Goal: Transaction & Acquisition: Purchase product/service

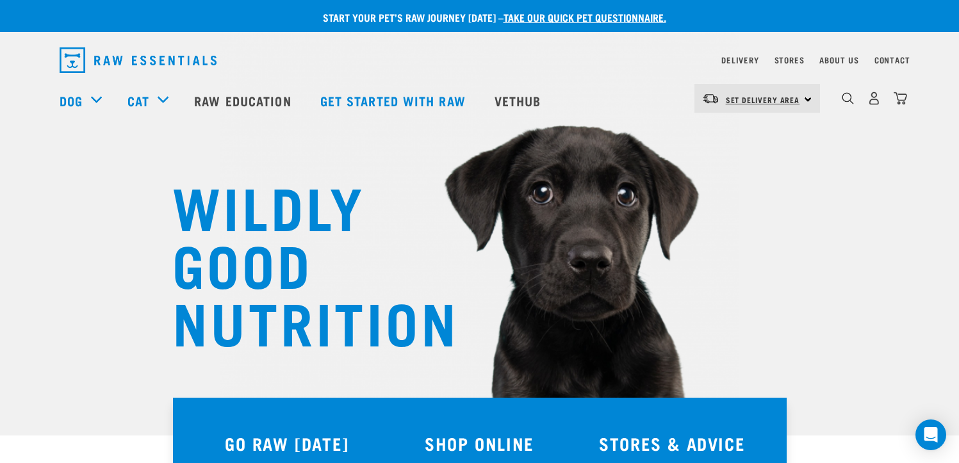
click at [735, 97] on span "Set Delivery Area" at bounding box center [763, 99] width 74 height 4
click at [732, 135] on link "[GEOGRAPHIC_DATA]" at bounding box center [755, 134] width 123 height 28
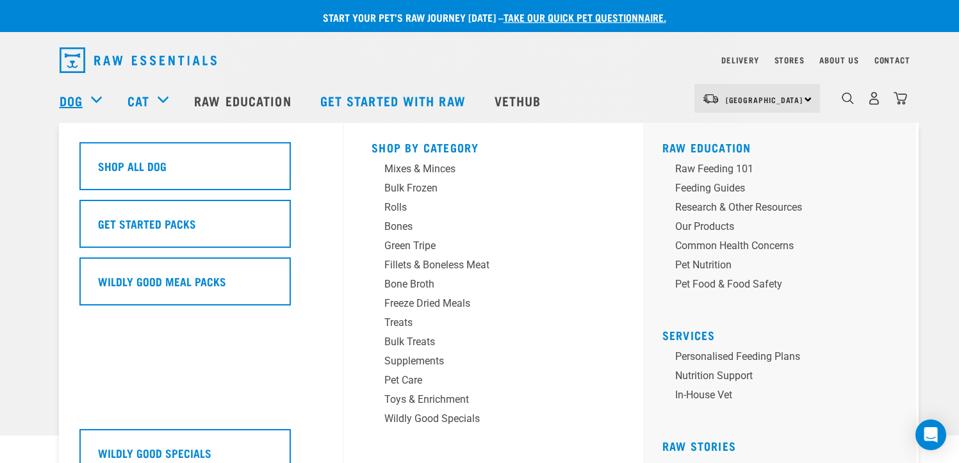
click at [81, 97] on link "Dog" at bounding box center [71, 100] width 23 height 19
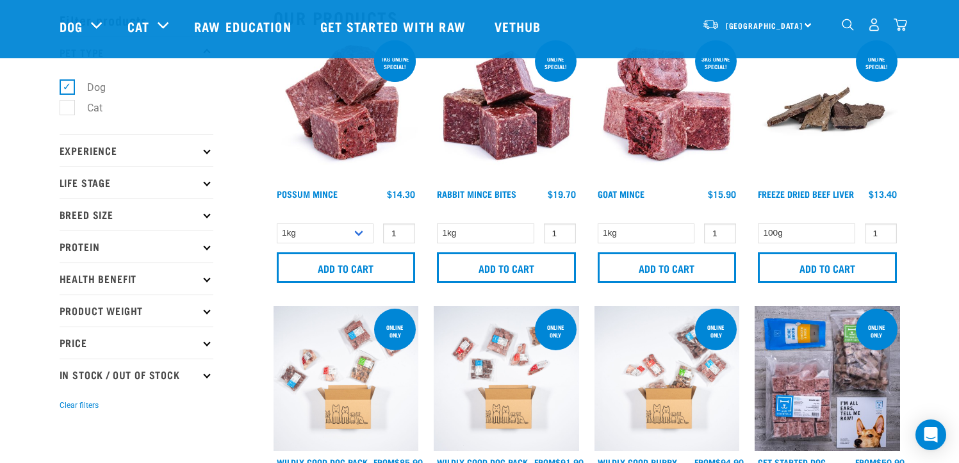
scroll to position [128, 0]
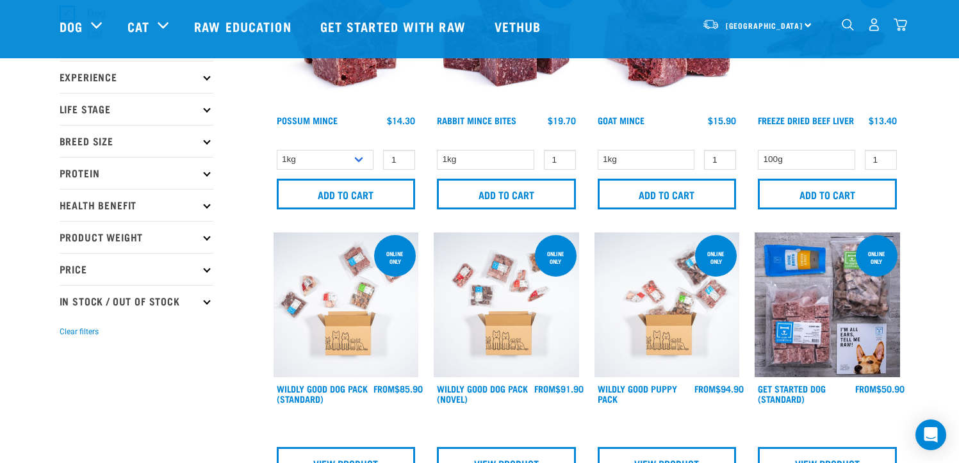
click at [109, 241] on p "Product Weight" at bounding box center [137, 237] width 154 height 32
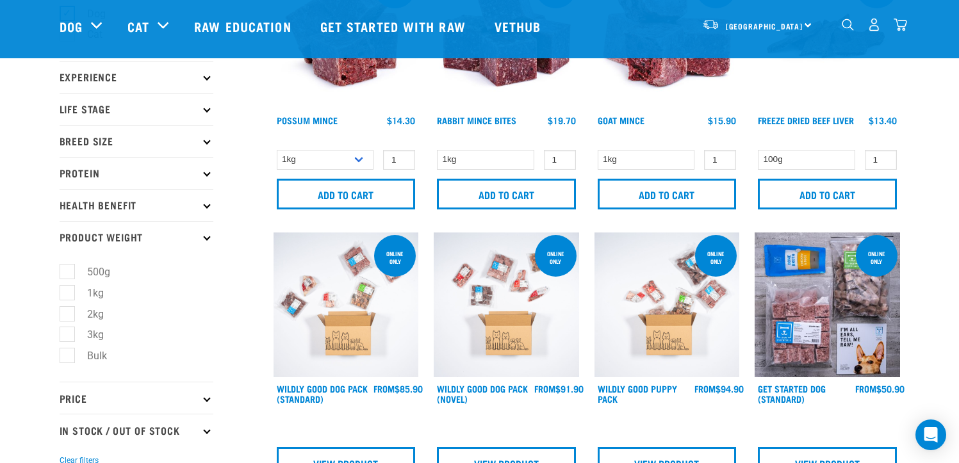
click at [69, 353] on label "Bulk" at bounding box center [89, 356] width 45 height 16
click at [68, 353] on input "Bulk" at bounding box center [64, 354] width 8 height 8
checkbox input "true"
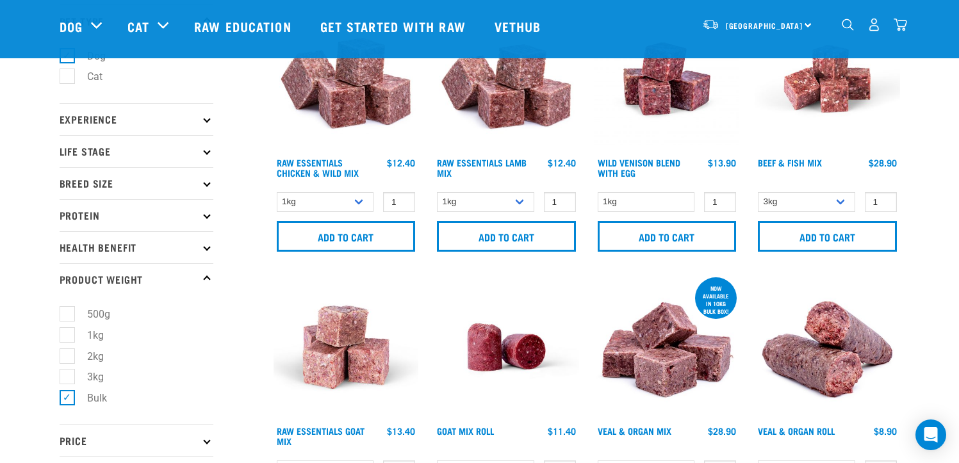
scroll to position [64, 0]
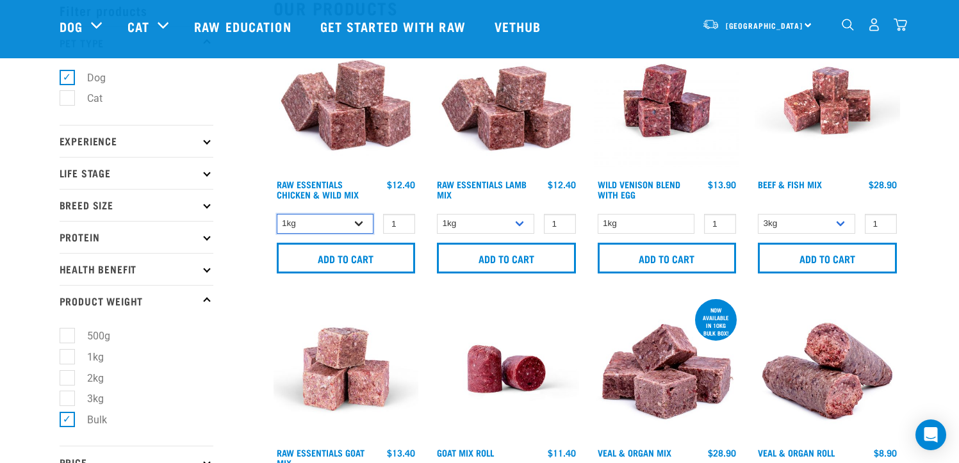
click at [360, 224] on select "1kg 3kg Bulk (10kg)" at bounding box center [325, 224] width 97 height 20
select select "14881"
click at [277, 214] on select "1kg 3kg Bulk (10kg)" at bounding box center [325, 224] width 97 height 20
click at [521, 220] on select "1kg 3kg Bulk (10kg)" at bounding box center [485, 224] width 97 height 20
select select "758"
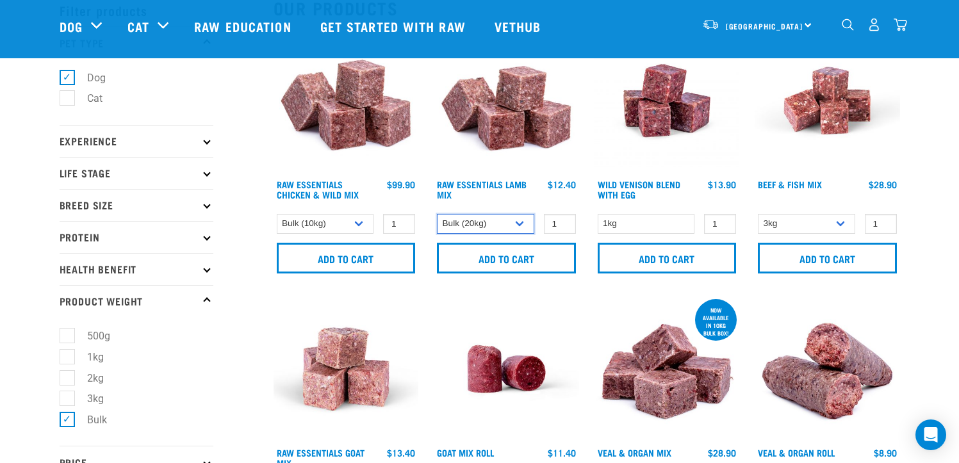
click at [437, 214] on select "1kg 3kg Bulk (10kg)" at bounding box center [485, 224] width 97 height 20
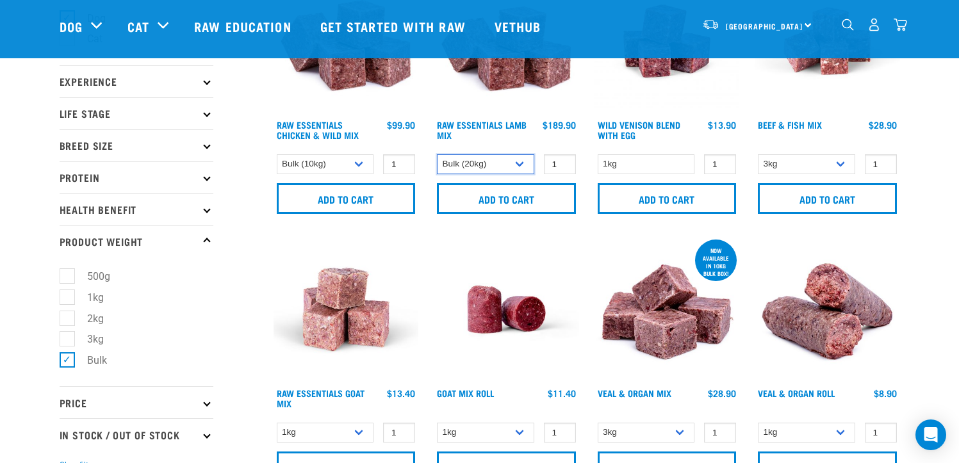
scroll to position [128, 0]
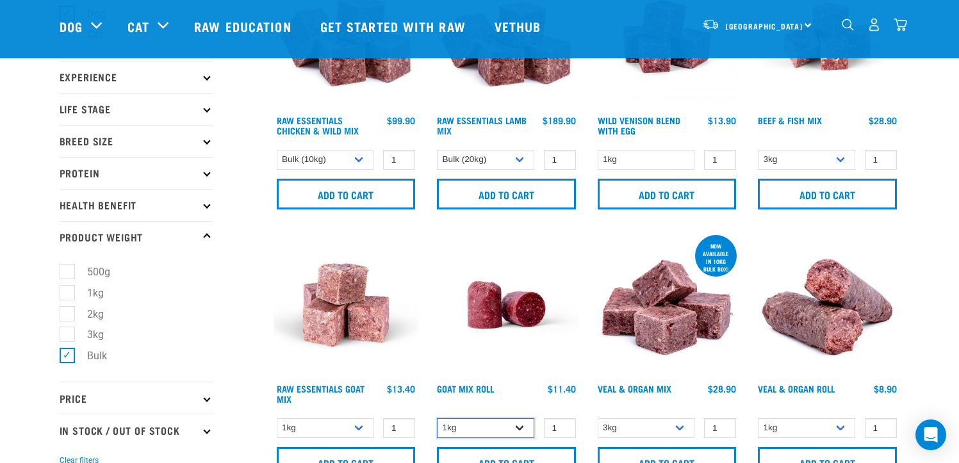
click at [520, 426] on select "1kg Bulk (10kg)" at bounding box center [485, 428] width 97 height 20
select select "443209"
click at [437, 418] on select "1kg Bulk (10kg)" at bounding box center [485, 428] width 97 height 20
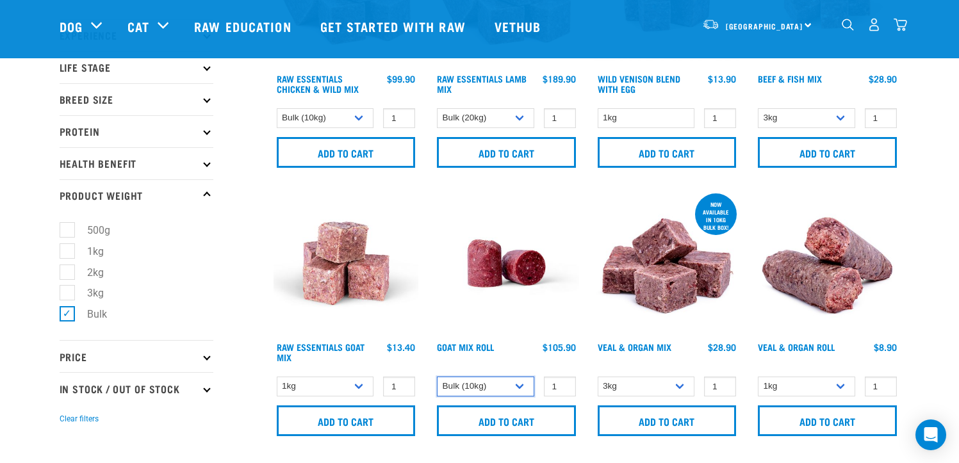
scroll to position [192, 0]
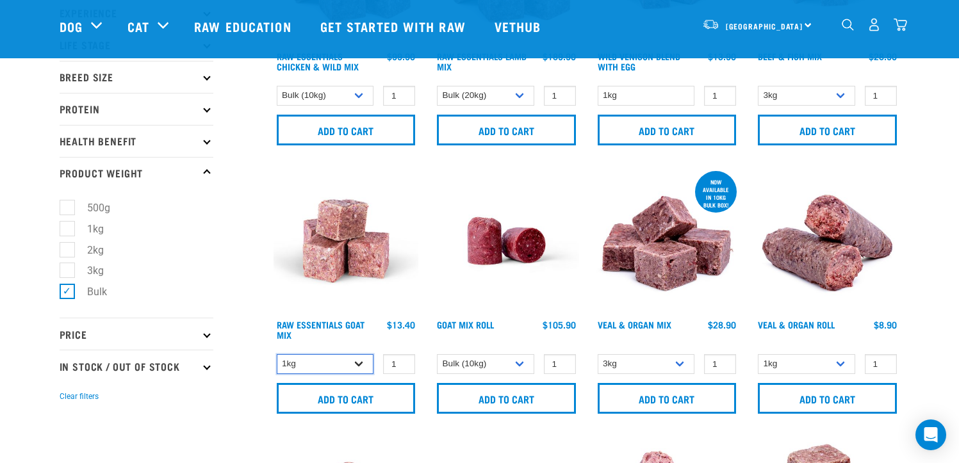
click at [354, 363] on select "1kg 3kg" at bounding box center [325, 364] width 97 height 20
select select "337219"
click at [277, 354] on select "1kg 3kg" at bounding box center [325, 364] width 97 height 20
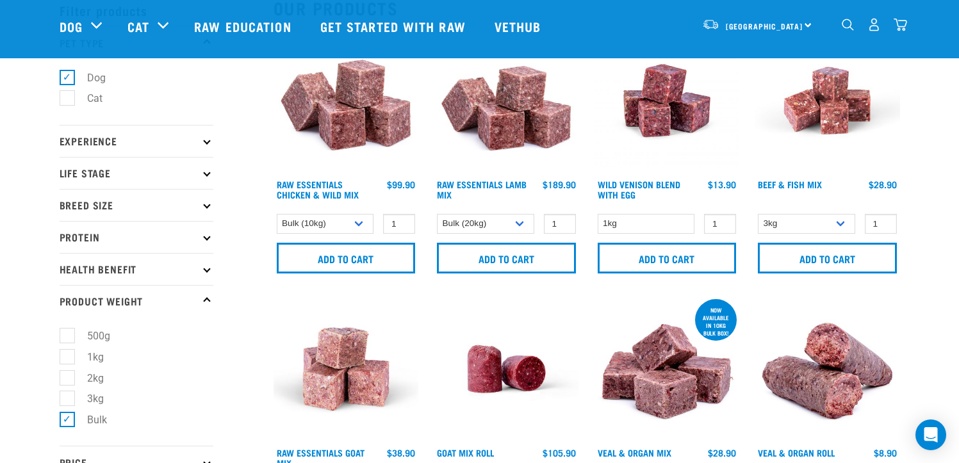
scroll to position [0, 0]
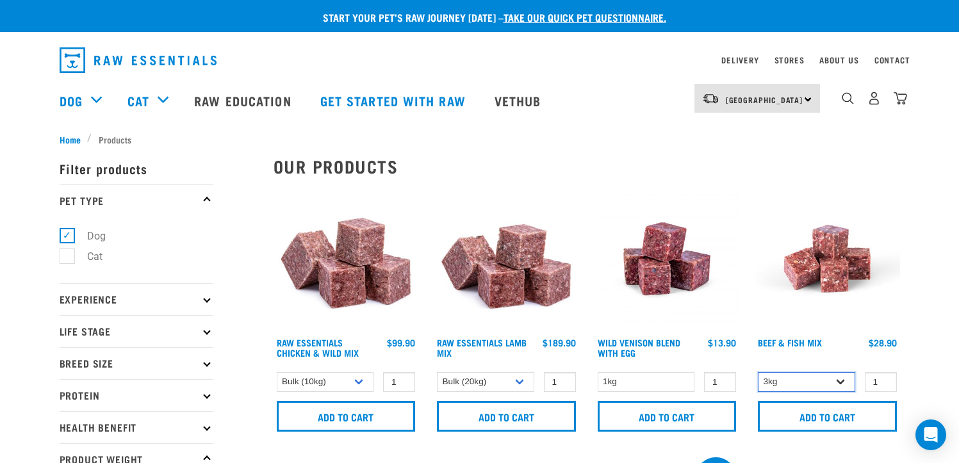
click at [841, 382] on select "3kg Bulk (10kg)" at bounding box center [806, 382] width 97 height 20
select select "435759"
click at [758, 372] on select "3kg Bulk (10kg)" at bounding box center [806, 382] width 97 height 20
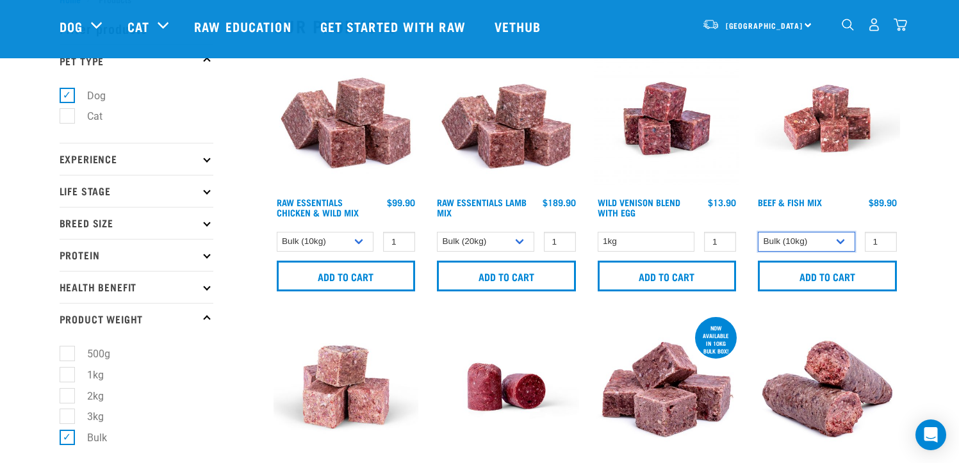
scroll to position [64, 0]
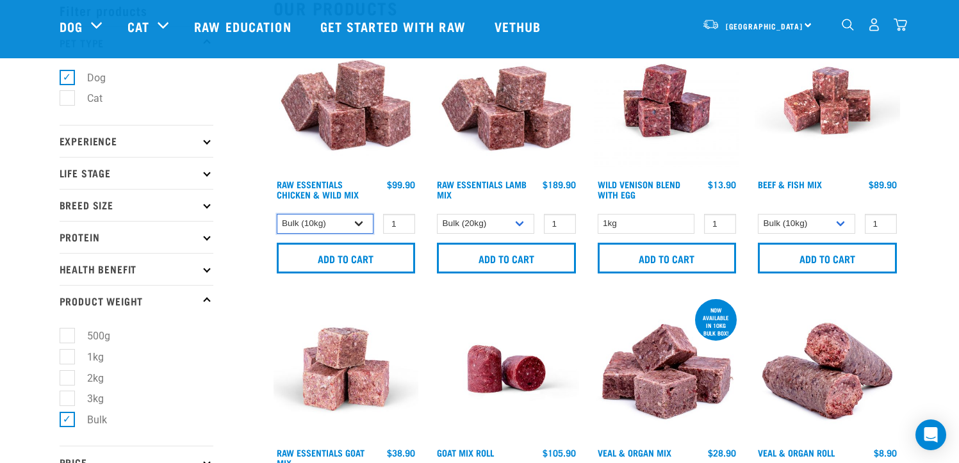
click at [360, 224] on select "1kg 3kg Bulk (10kg)" at bounding box center [325, 224] width 97 height 20
click at [277, 214] on select "1kg 3kg Bulk (10kg)" at bounding box center [325, 224] width 97 height 20
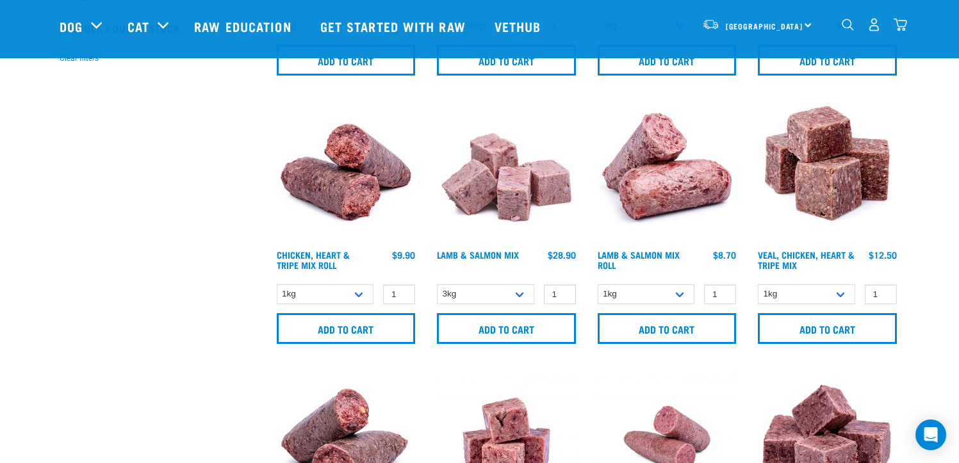
scroll to position [577, 0]
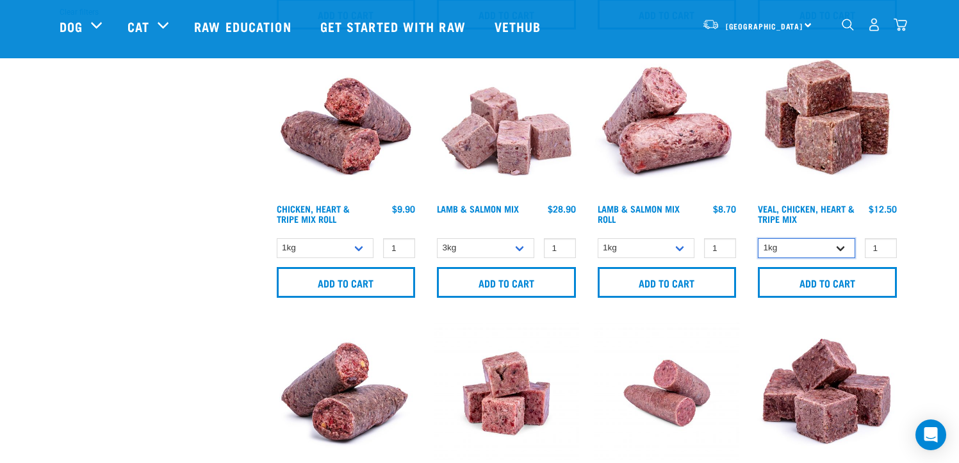
click at [846, 250] on select "1kg 3kg" at bounding box center [806, 248] width 97 height 20
click at [681, 247] on select "1kg Bulk (10kg)" at bounding box center [646, 248] width 97 height 20
select select "913"
click at [598, 238] on select "1kg Bulk (10kg)" at bounding box center [646, 248] width 97 height 20
click at [360, 251] on select "1kg Bulk (10kg)" at bounding box center [325, 248] width 97 height 20
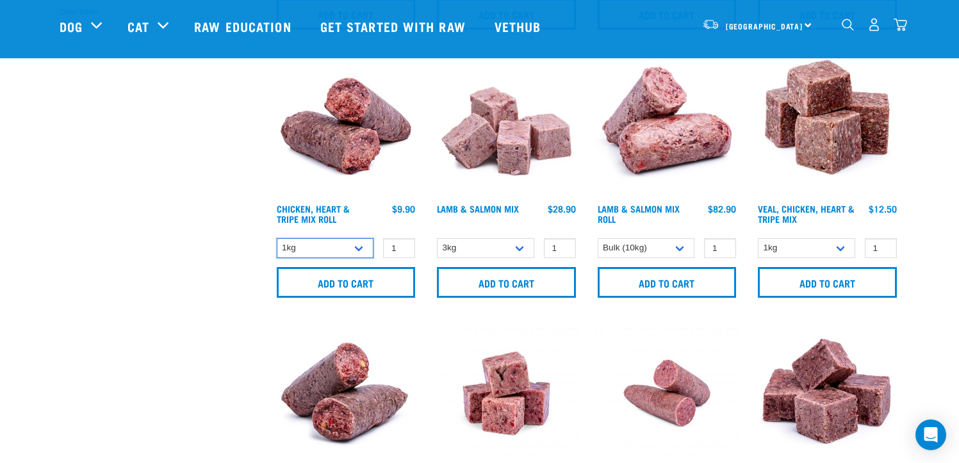
select select "912"
click at [277, 238] on select "1kg Bulk (10kg)" at bounding box center [325, 248] width 97 height 20
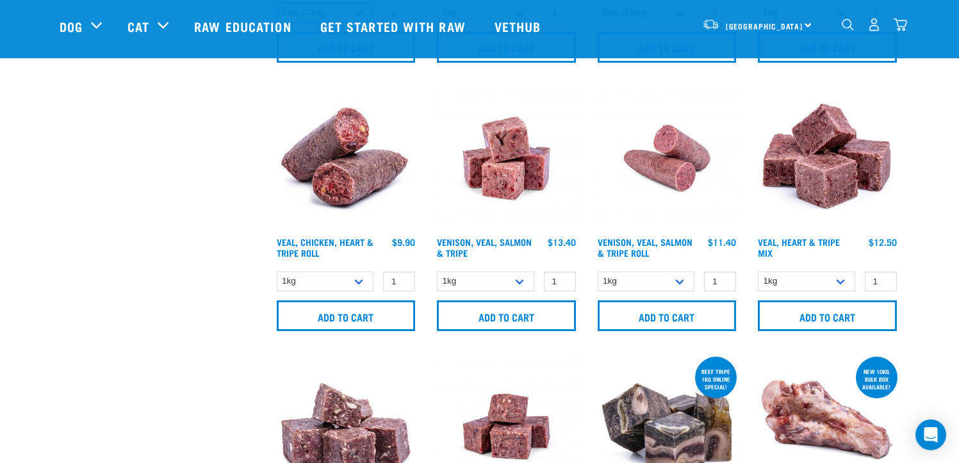
scroll to position [833, 0]
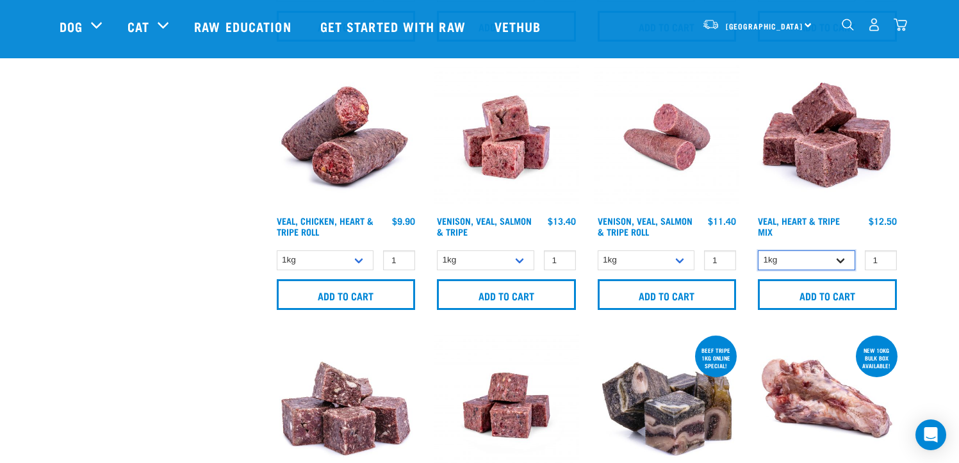
click at [835, 265] on select "1kg 3kg Bulk (10kg)" at bounding box center [806, 260] width 97 height 20
select select "14880"
click at [758, 250] on select "1kg 3kg Bulk (10kg)" at bounding box center [806, 260] width 97 height 20
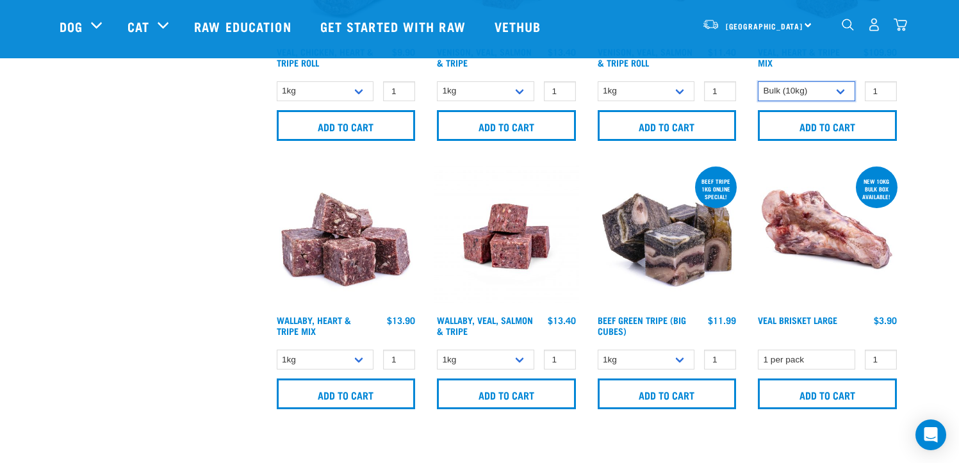
scroll to position [1025, 0]
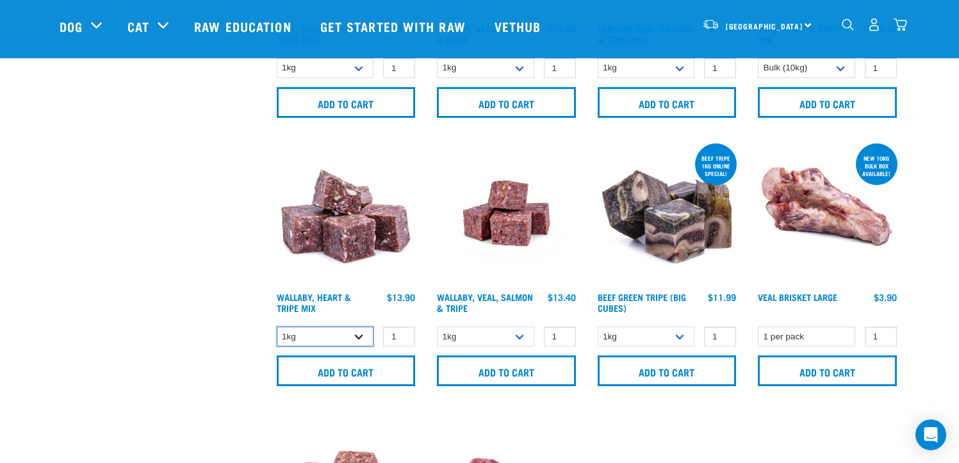
click at [355, 331] on select "1kg 3kg" at bounding box center [325, 337] width 97 height 20
click at [516, 334] on select "1kg 3kg Bulk (18kg)" at bounding box center [485, 337] width 97 height 20
select select "278010"
click at [437, 327] on select "1kg 3kg Bulk (18kg)" at bounding box center [485, 337] width 97 height 20
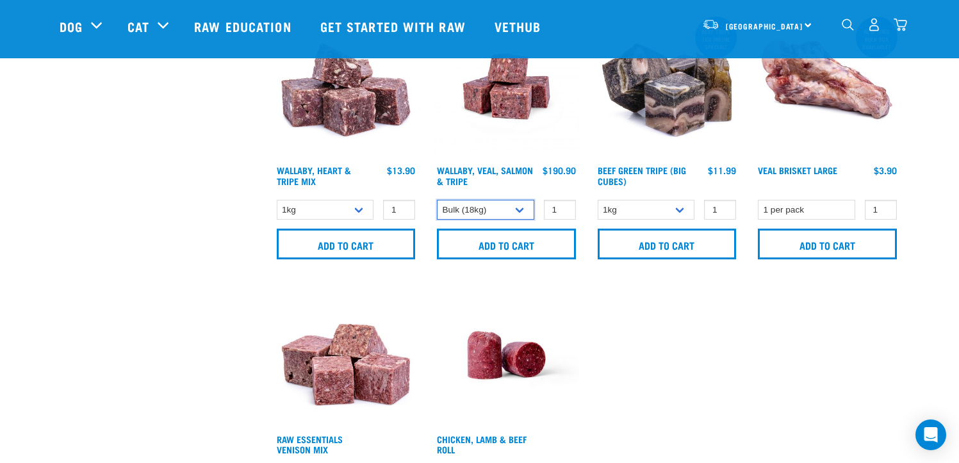
scroll to position [1153, 0]
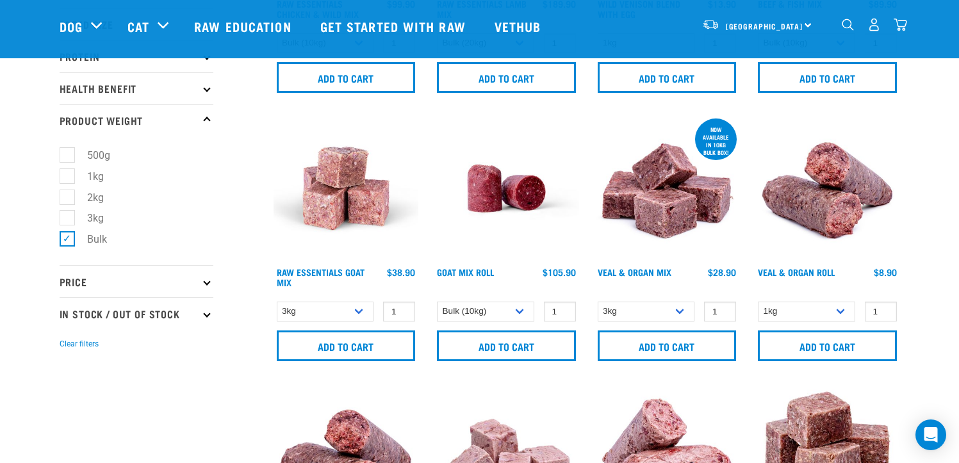
scroll to position [64, 0]
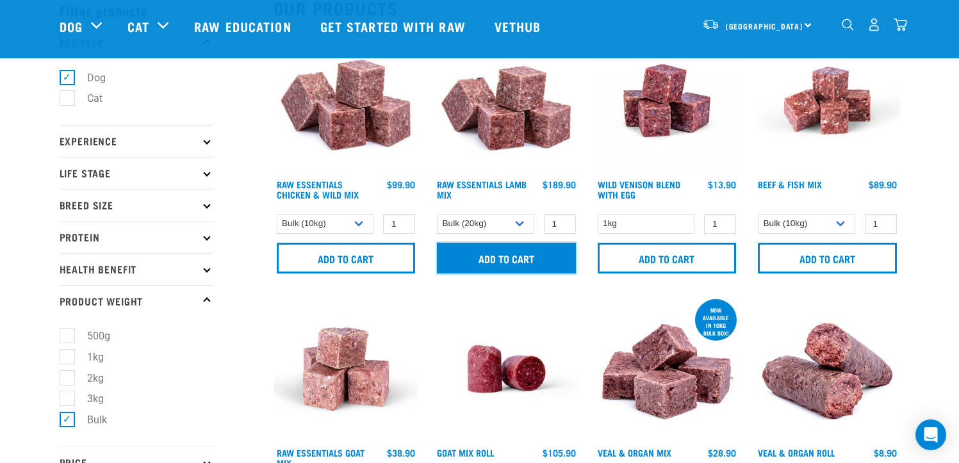
click at [481, 258] on input "Add to cart" at bounding box center [506, 258] width 139 height 31
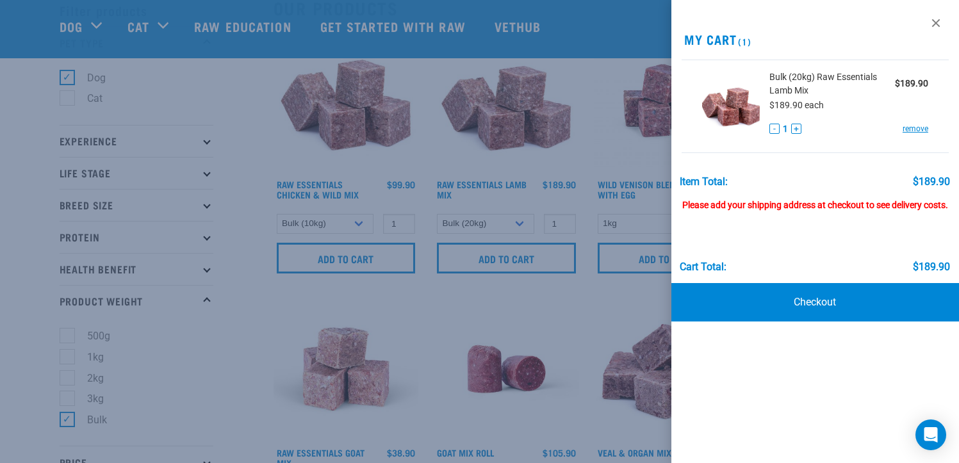
click at [315, 256] on div at bounding box center [479, 231] width 959 height 463
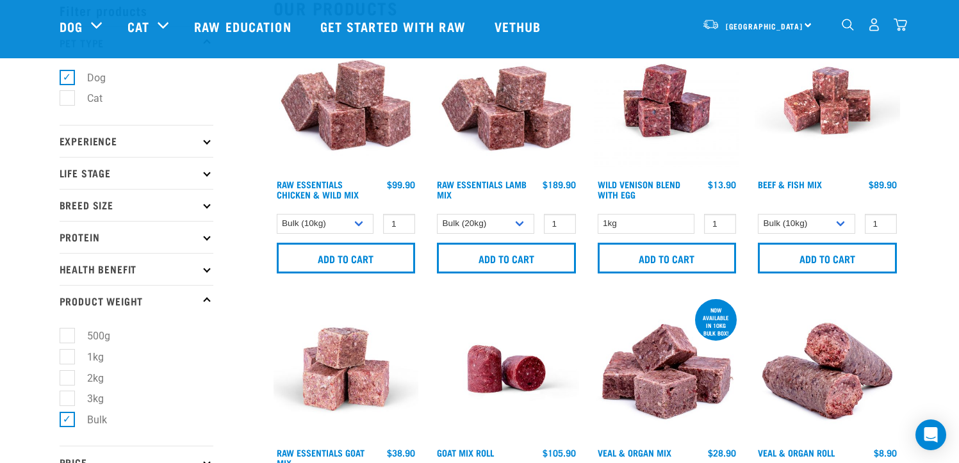
click at [905, 29] on img "dropdown navigation" at bounding box center [900, 24] width 13 height 13
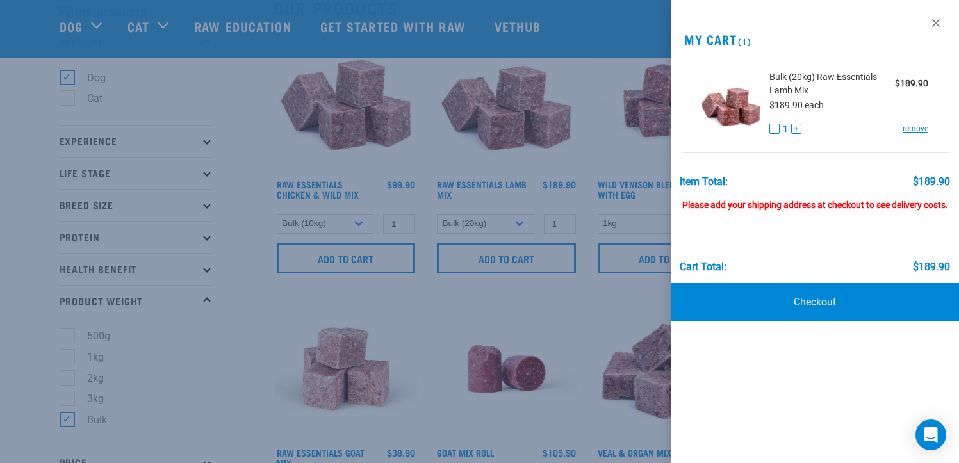
click at [337, 285] on div at bounding box center [479, 231] width 959 height 463
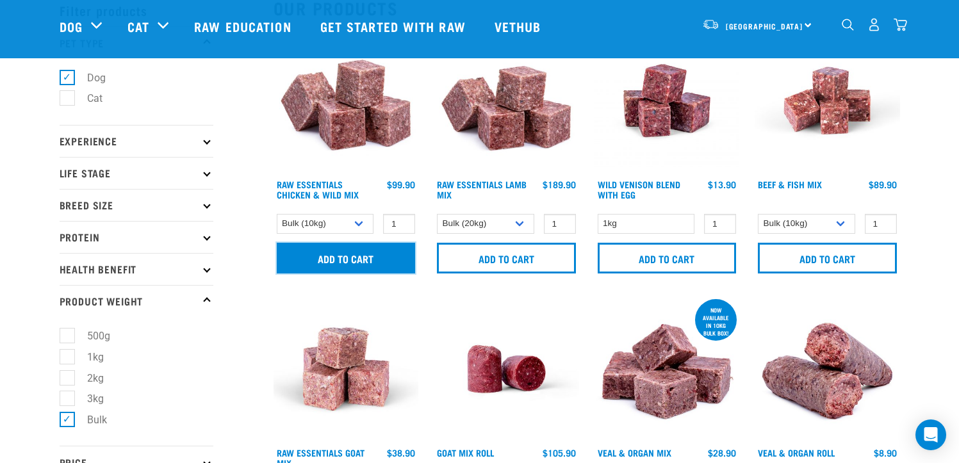
click at [331, 256] on input "Add to cart" at bounding box center [346, 258] width 139 height 31
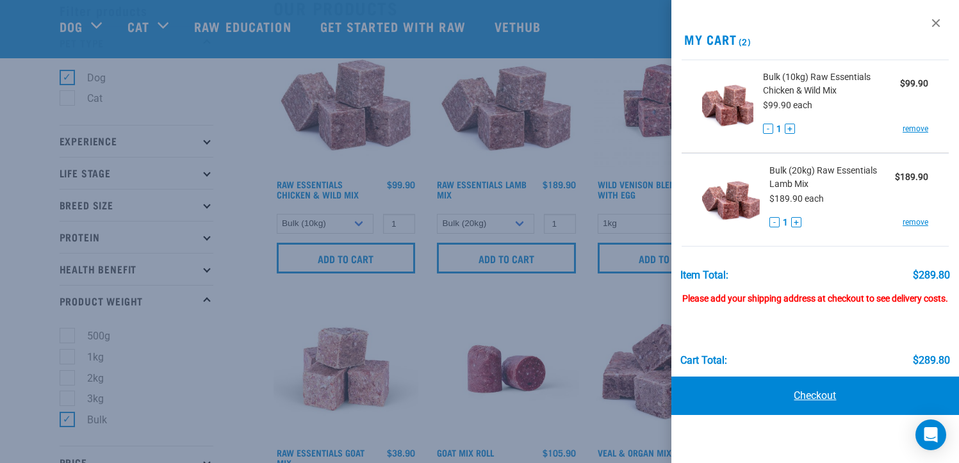
click at [803, 395] on link "Checkout" at bounding box center [815, 396] width 288 height 38
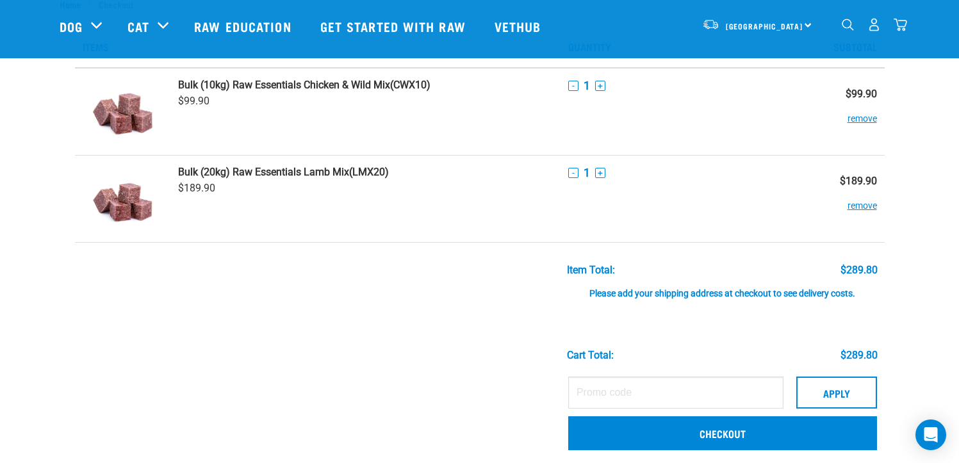
scroll to position [64, 0]
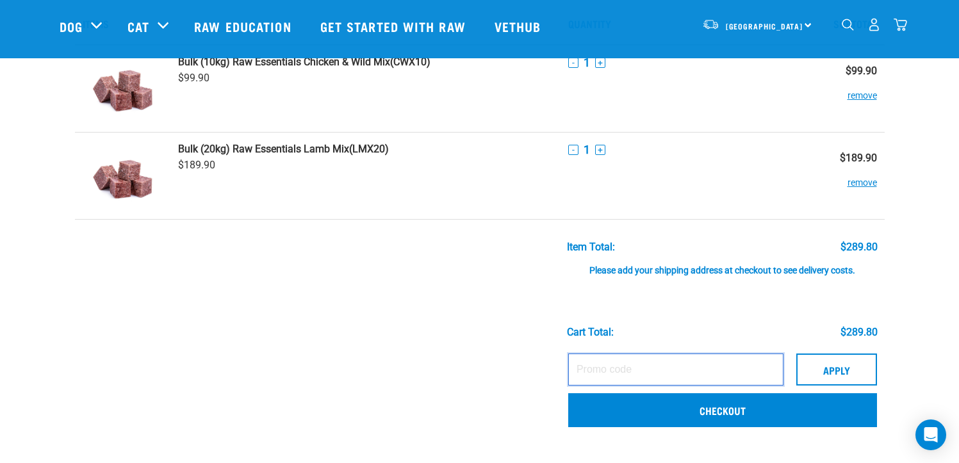
click at [591, 376] on input "text" at bounding box center [675, 370] width 215 height 32
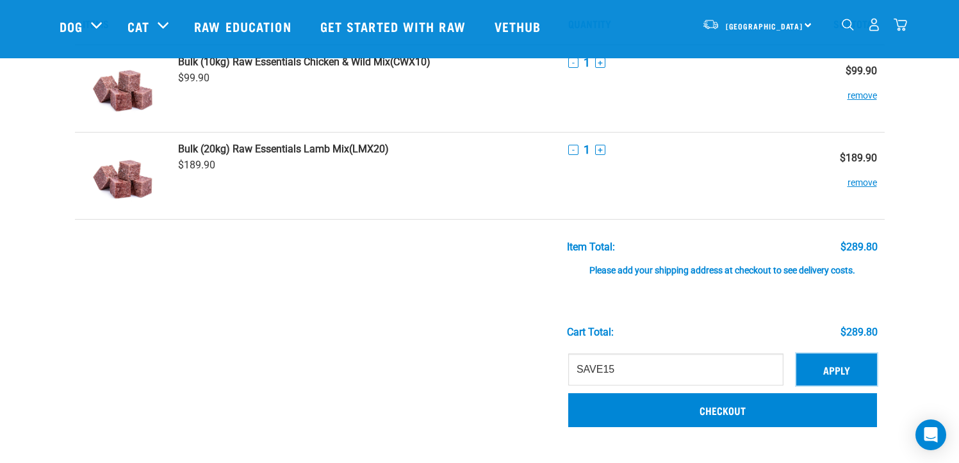
drag, startPoint x: 829, startPoint y: 366, endPoint x: 820, endPoint y: 365, distance: 9.1
click at [828, 365] on button "Apply" at bounding box center [836, 370] width 81 height 32
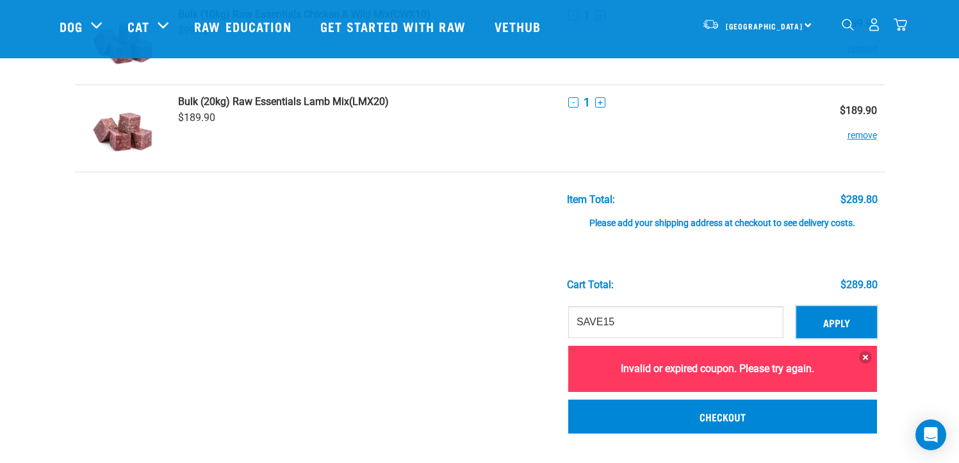
scroll to position [192, 0]
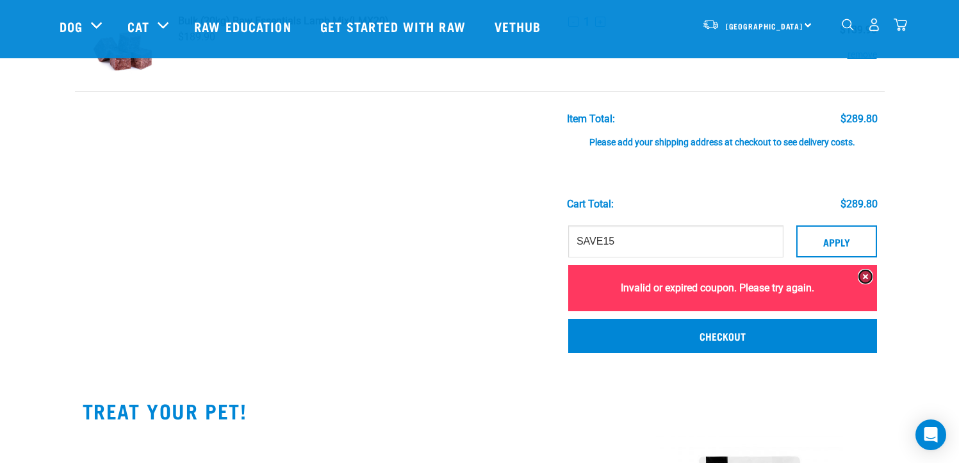
drag, startPoint x: 865, startPoint y: 277, endPoint x: 858, endPoint y: 275, distance: 7.8
click at [865, 276] on button at bounding box center [865, 276] width 13 height 13
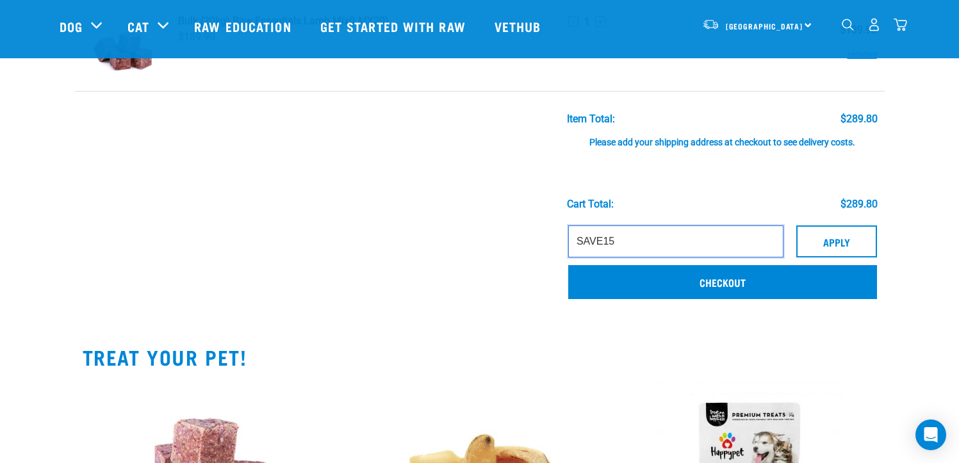
click at [618, 242] on input "SAVE15" at bounding box center [675, 242] width 215 height 32
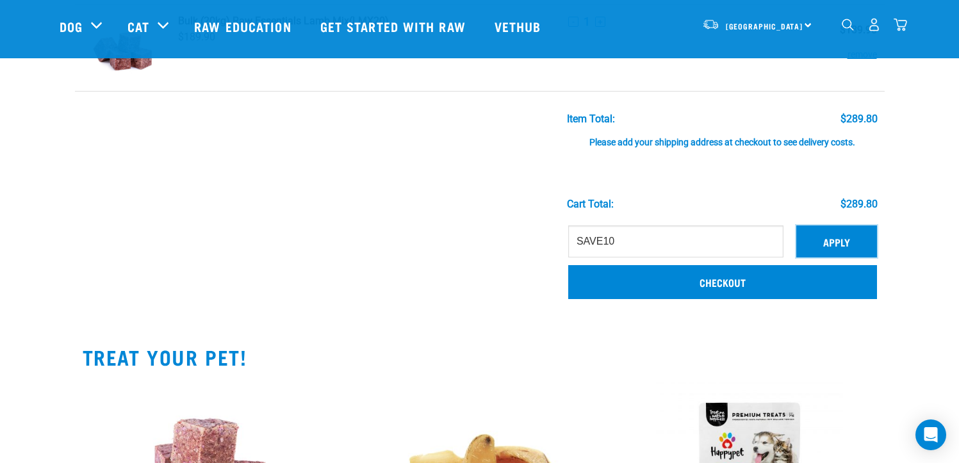
click at [840, 250] on button "Apply" at bounding box center [836, 242] width 81 height 32
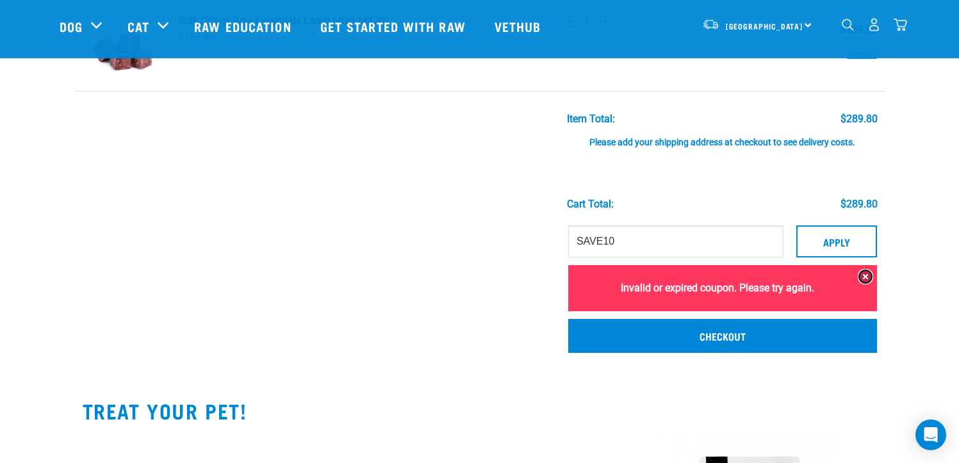
click at [870, 277] on button at bounding box center [865, 276] width 13 height 13
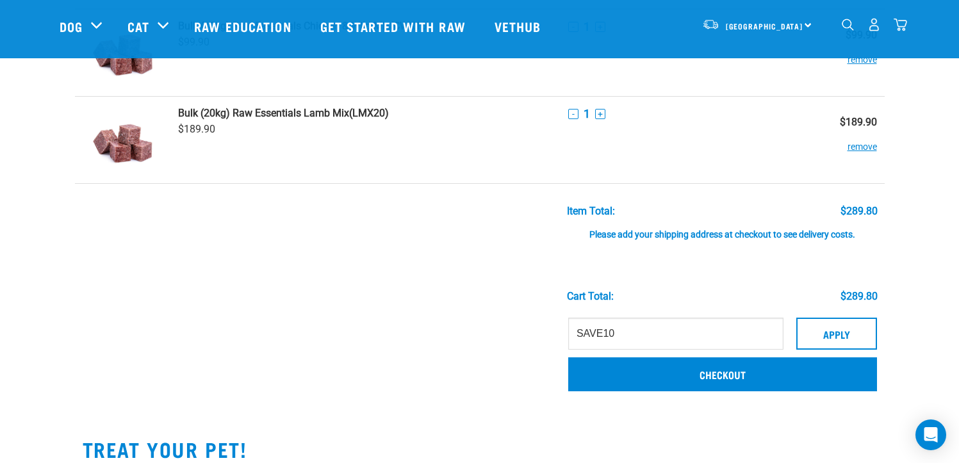
scroll to position [64, 0]
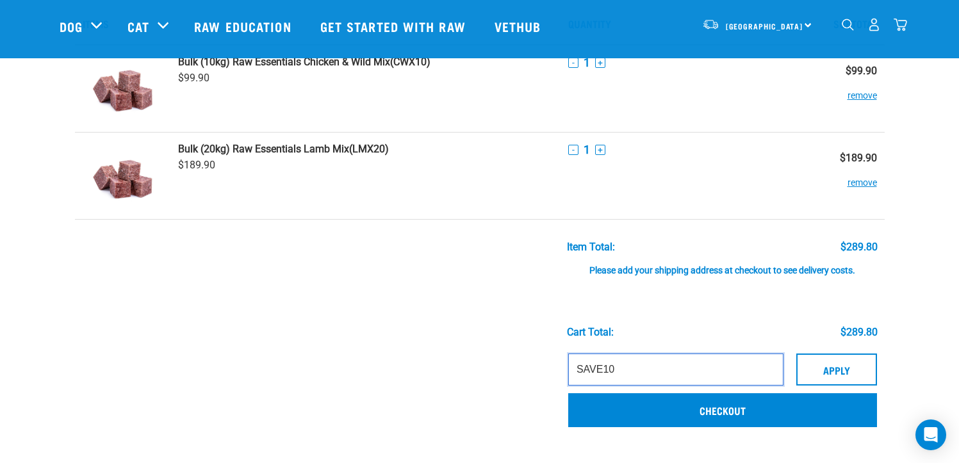
drag, startPoint x: 626, startPoint y: 373, endPoint x: 419, endPoint y: 348, distance: 208.5
click at [444, 356] on tr "SAVE10 Apply Invalid or expired coupon. Please try again. Checkout" at bounding box center [480, 392] width 810 height 90
type input "RAW2025"
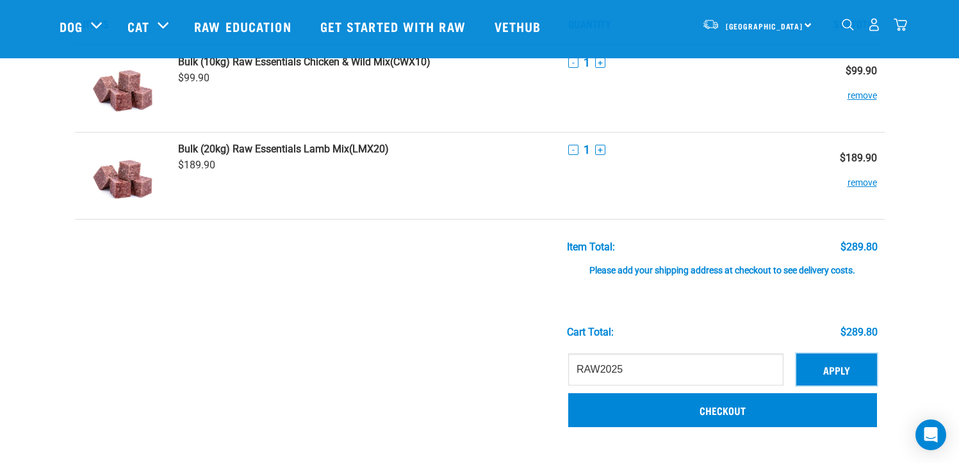
click at [835, 376] on button "Apply" at bounding box center [836, 370] width 81 height 32
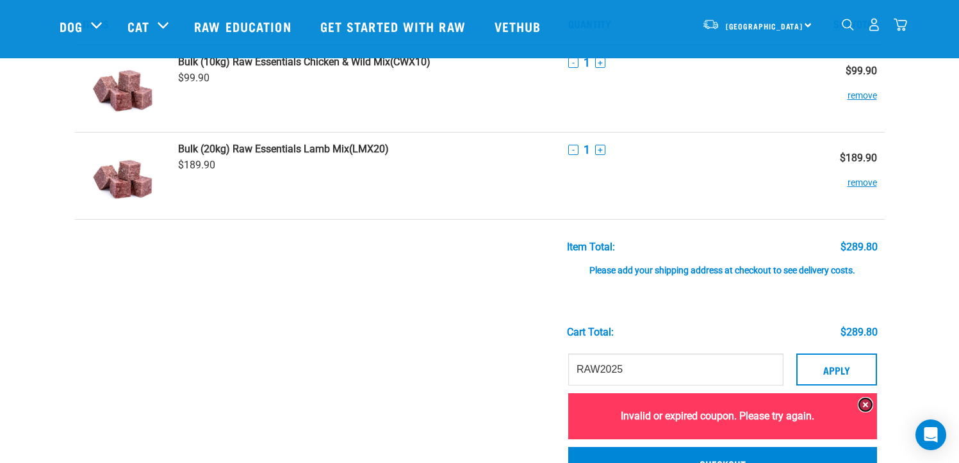
click at [863, 403] on button at bounding box center [865, 404] width 13 height 13
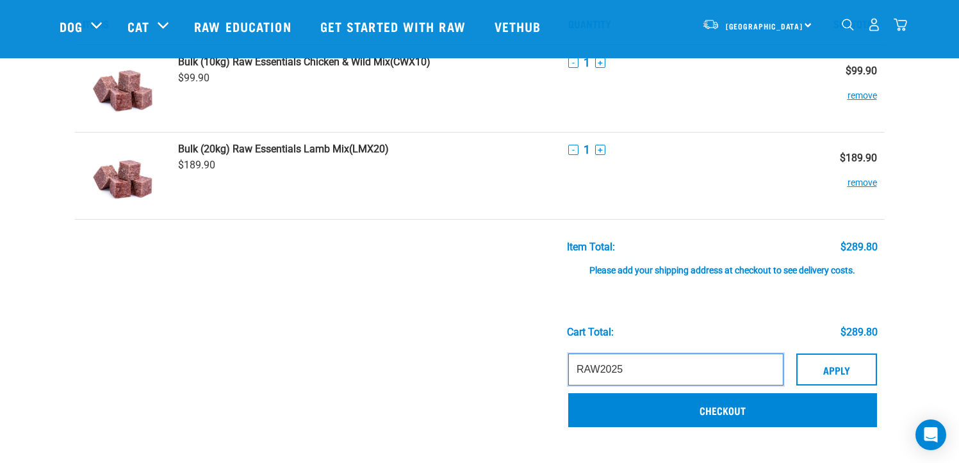
drag, startPoint x: 651, startPoint y: 370, endPoint x: 381, endPoint y: 370, distance: 270.3
click at [381, 370] on tr "RAW2025 Apply Invalid or expired coupon. Please try again. Checkout" at bounding box center [480, 392] width 810 height 90
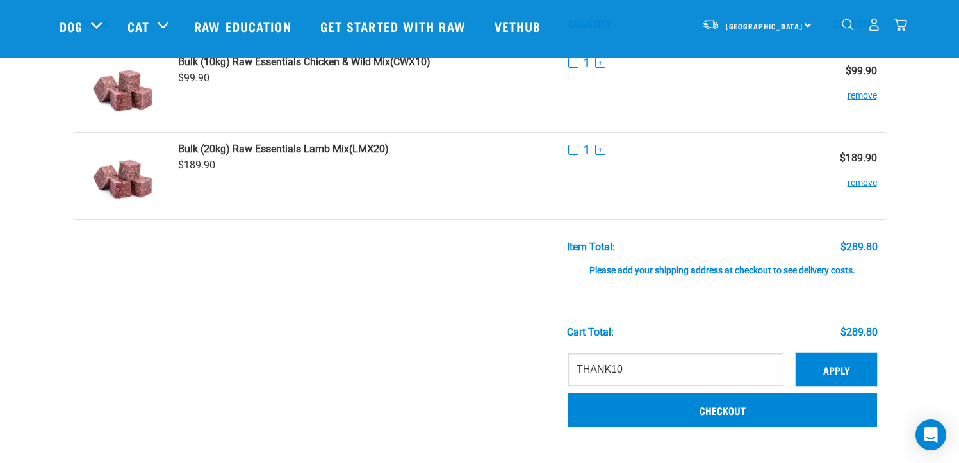
click at [836, 373] on button "Apply" at bounding box center [836, 370] width 81 height 32
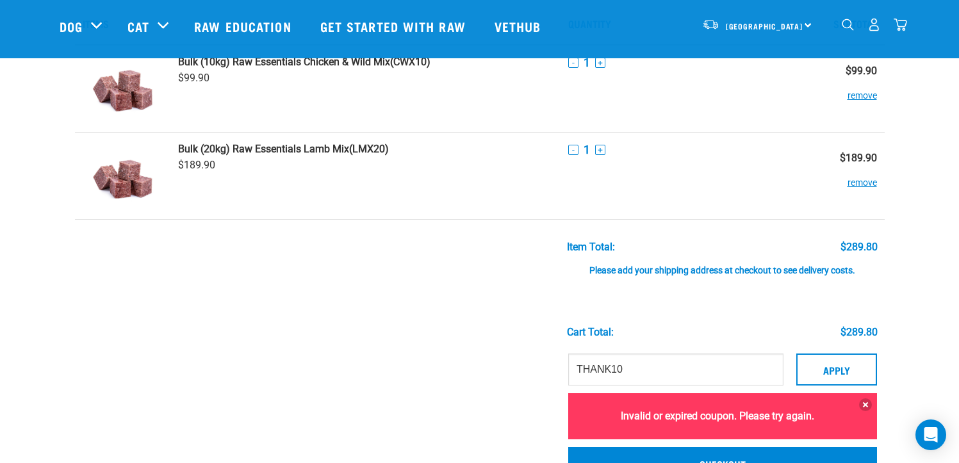
click at [876, 399] on div "Invalid or expired coupon. Please try again." at bounding box center [722, 416] width 309 height 46
click at [862, 402] on button at bounding box center [865, 404] width 13 height 13
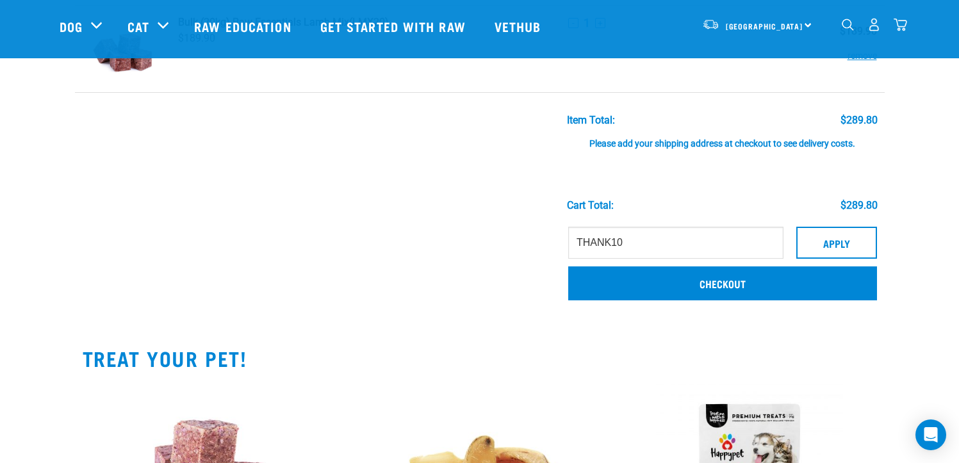
scroll to position [192, 0]
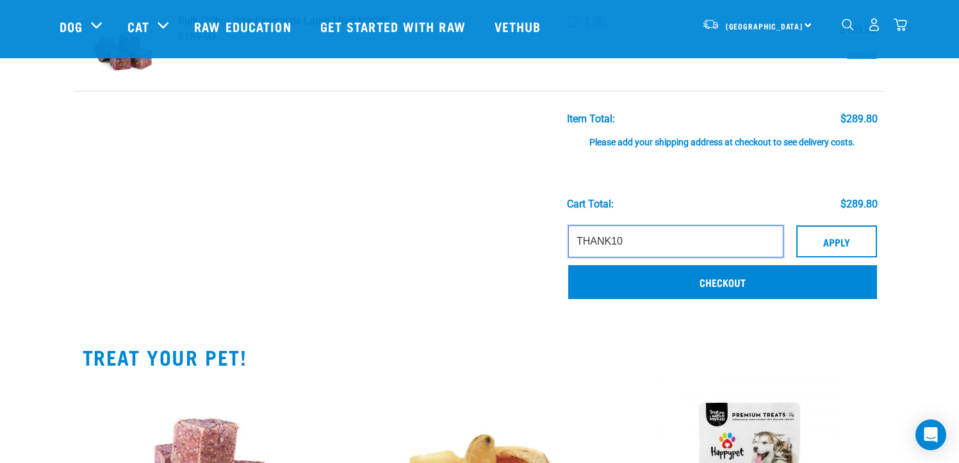
drag, startPoint x: 637, startPoint y: 240, endPoint x: 379, endPoint y: 238, distance: 258.2
click at [395, 236] on tr "THANK10 Apply Invalid or expired coupon. Please try again. Checkout" at bounding box center [480, 264] width 810 height 90
type input "RAWTOYOURDOOR"
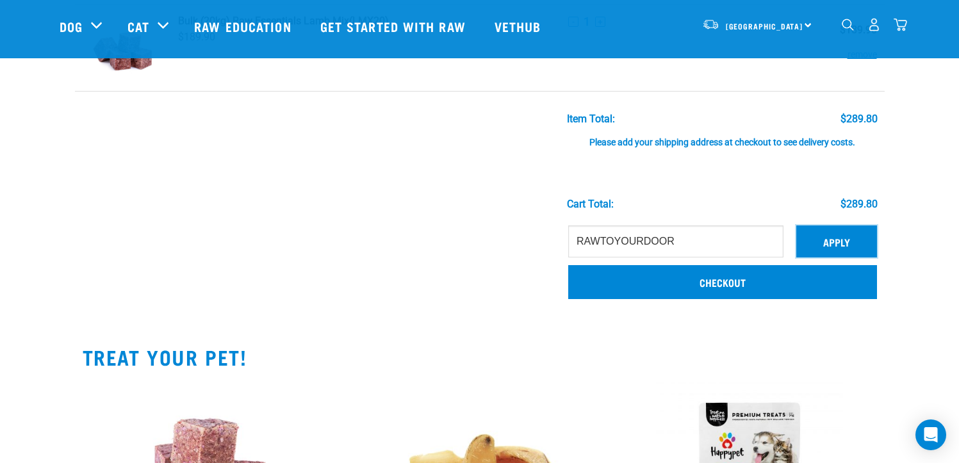
click at [836, 245] on button "Apply" at bounding box center [836, 242] width 81 height 32
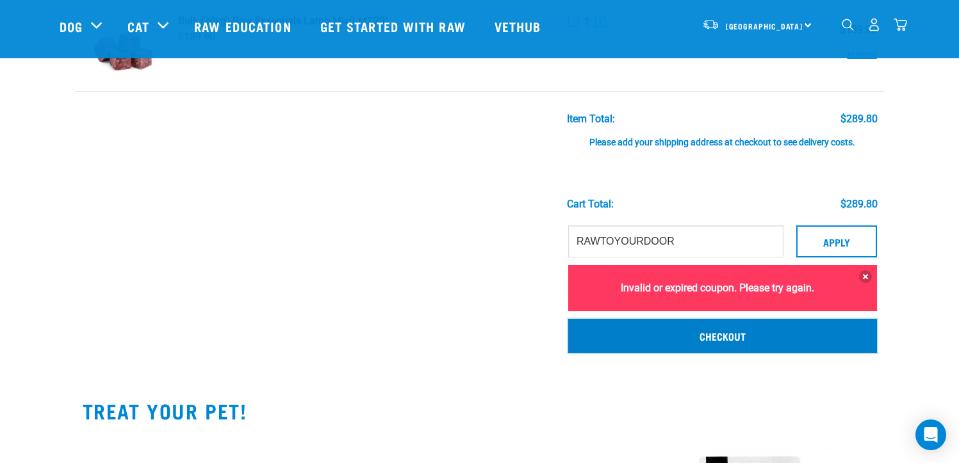
click at [625, 329] on link "Checkout" at bounding box center [722, 335] width 309 height 33
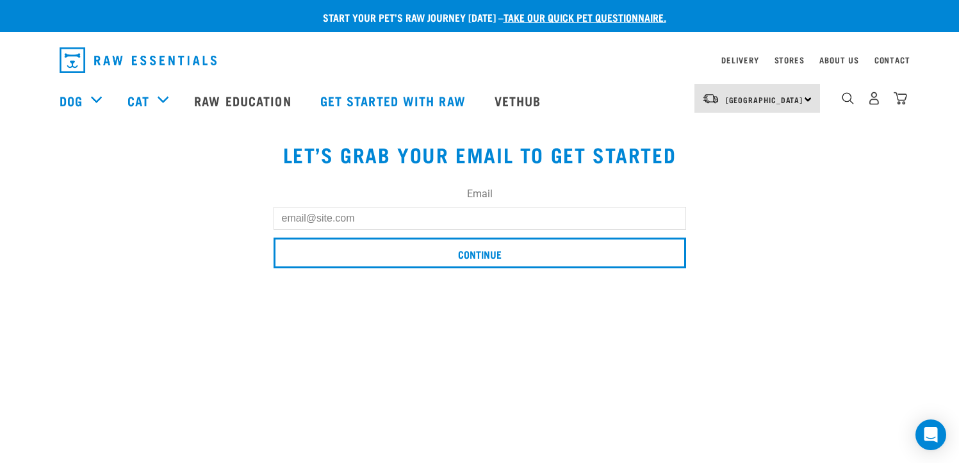
click at [307, 215] on input "Email" at bounding box center [480, 218] width 413 height 23
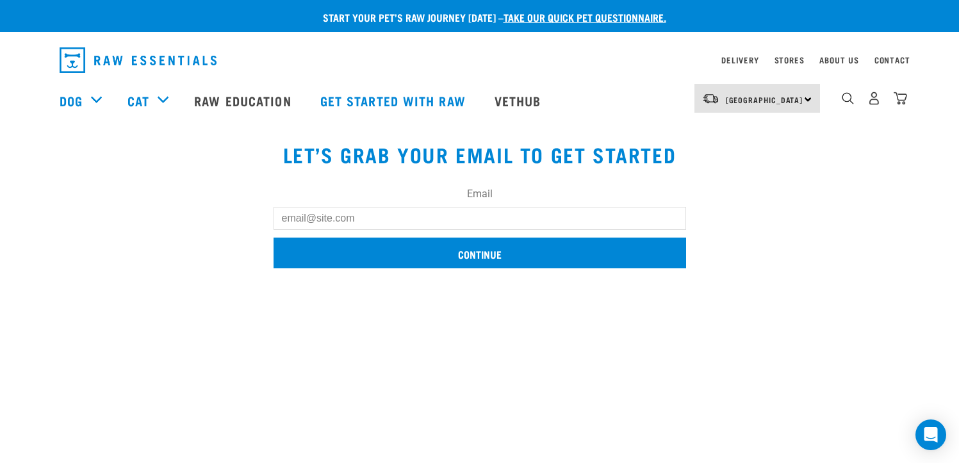
type input "[EMAIL_ADDRESS][DOMAIN_NAME]"
click at [318, 254] on input "Continue" at bounding box center [480, 253] width 413 height 31
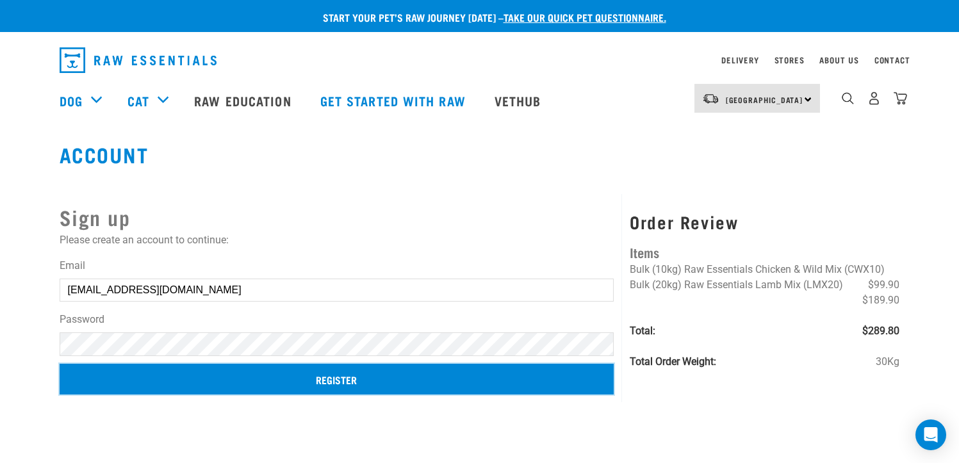
click at [124, 376] on input "Register" at bounding box center [337, 379] width 555 height 31
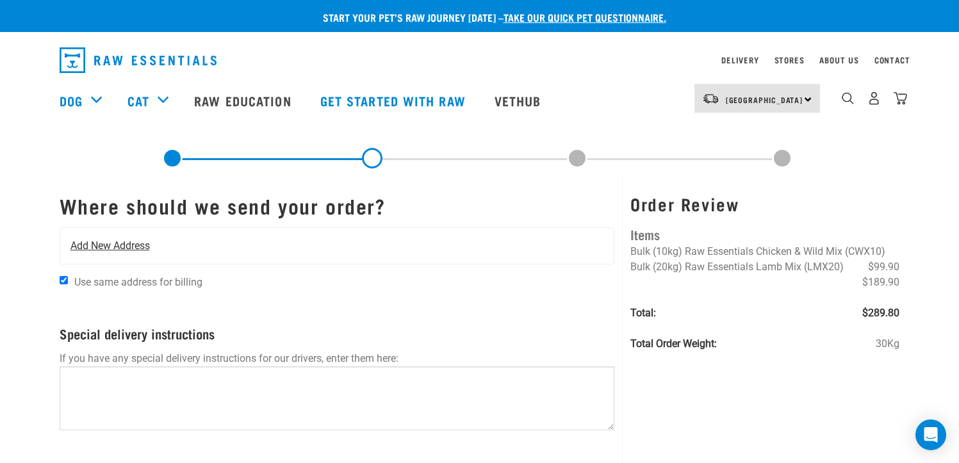
click at [119, 248] on span "Add New Address" at bounding box center [109, 245] width 79 height 15
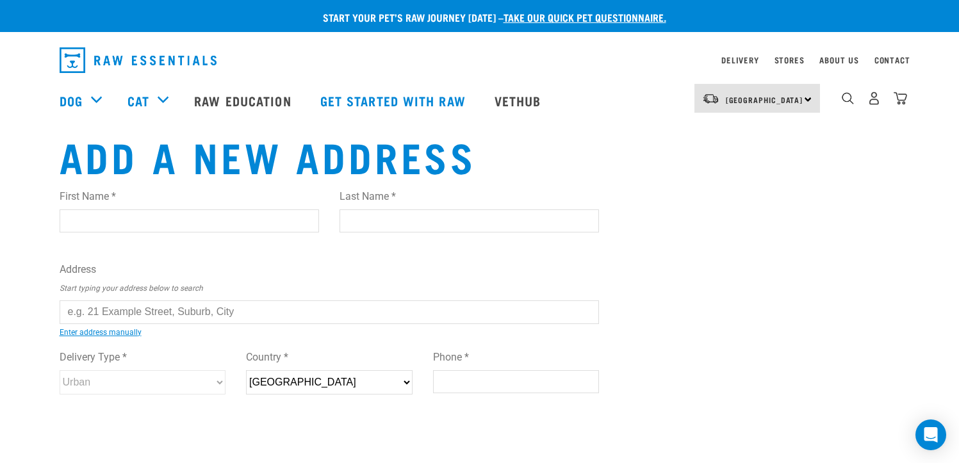
drag, startPoint x: 76, startPoint y: 223, endPoint x: 64, endPoint y: 228, distance: 13.2
click at [76, 223] on input "First Name *" at bounding box center [189, 220] width 259 height 23
type input "[PERSON_NAME]"
type input "[STREET_ADDRESS]"
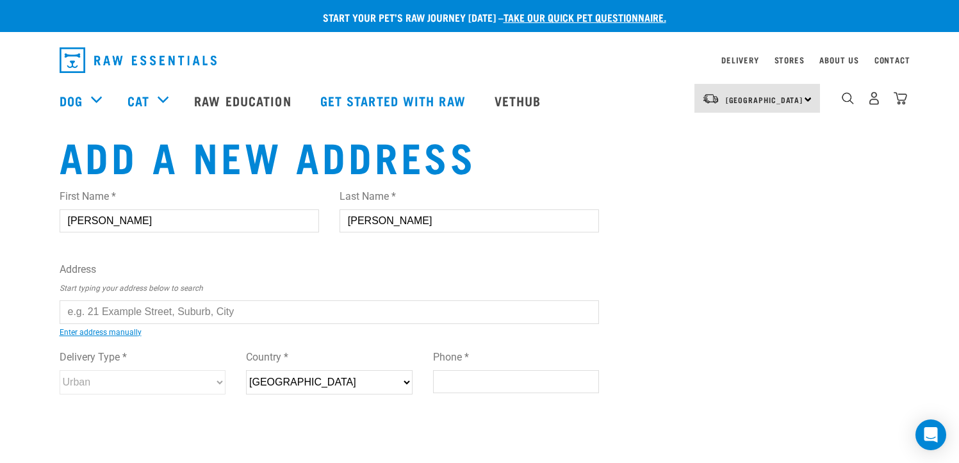
type input "[STREET_ADDRESS]"
click at [135, 313] on input "text" at bounding box center [330, 311] width 540 height 23
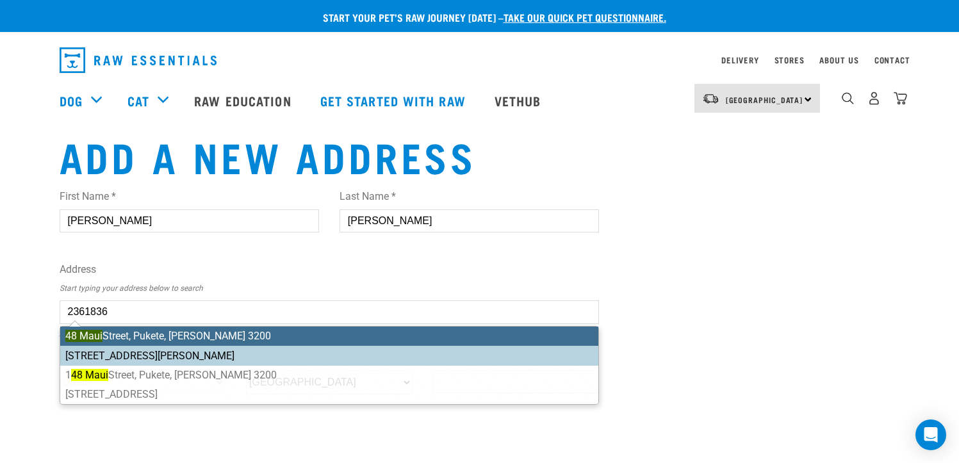
click at [123, 336] on li "[STREET_ADDRESS][PERSON_NAME]" at bounding box center [329, 336] width 539 height 19
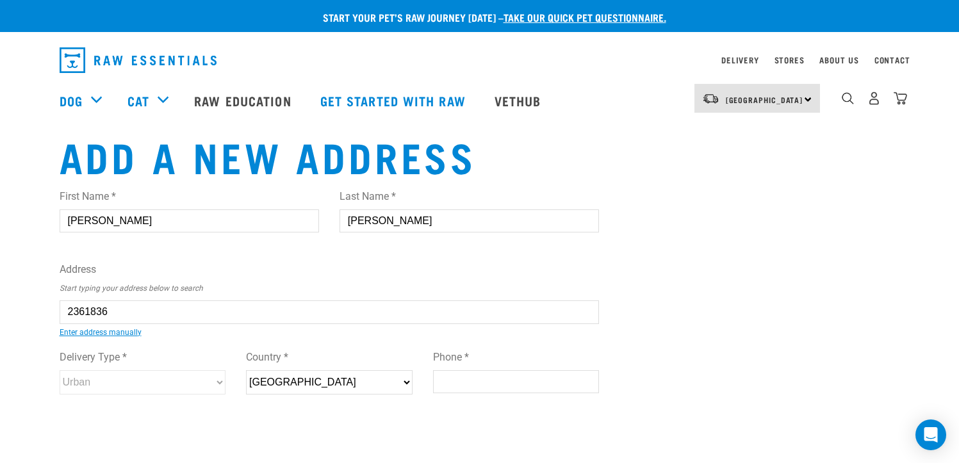
type input "[STREET_ADDRESS][PERSON_NAME]"
type input "Pukete"
type input "[GEOGRAPHIC_DATA]"
select select "WKO"
type input "3200"
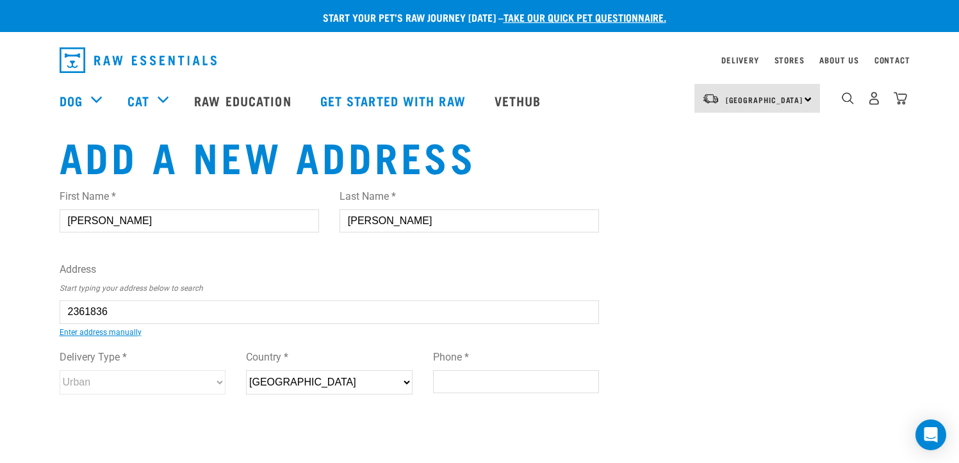
select select "Urban"
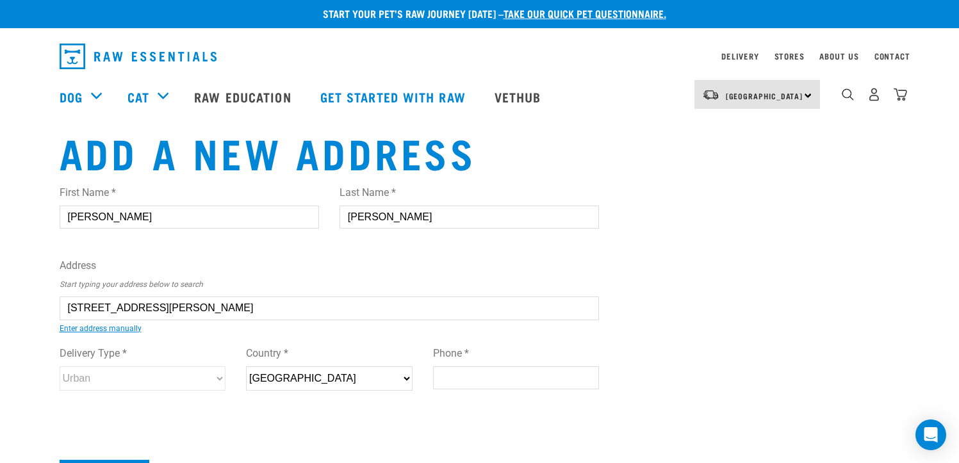
scroll to position [64, 0]
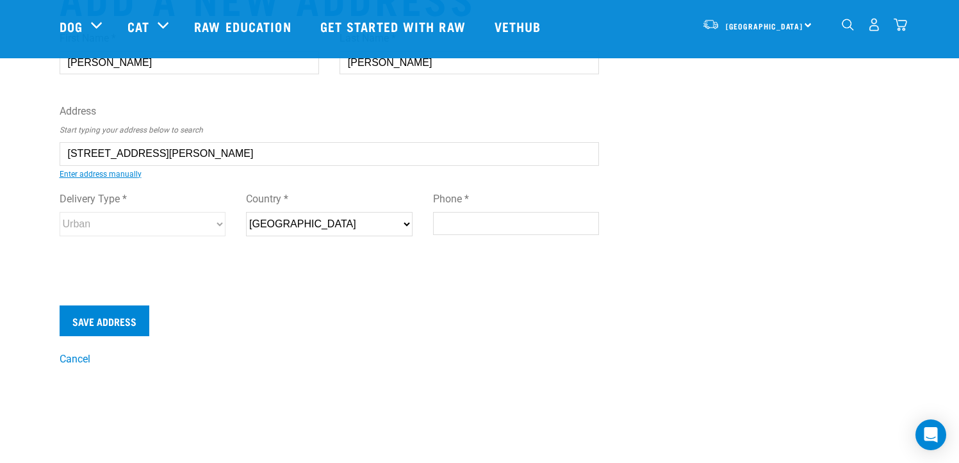
type input "[STREET_ADDRESS][PERSON_NAME]"
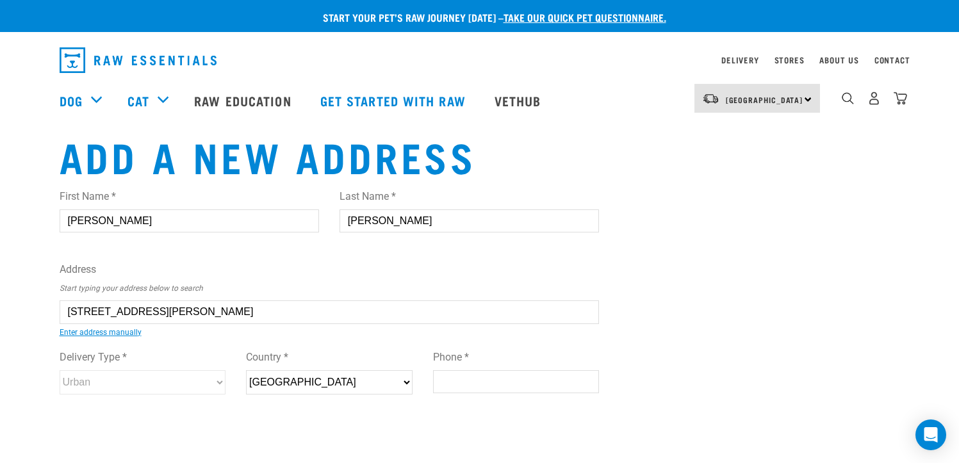
click at [447, 382] on input "Phone *" at bounding box center [516, 381] width 167 height 23
type input "0273540329"
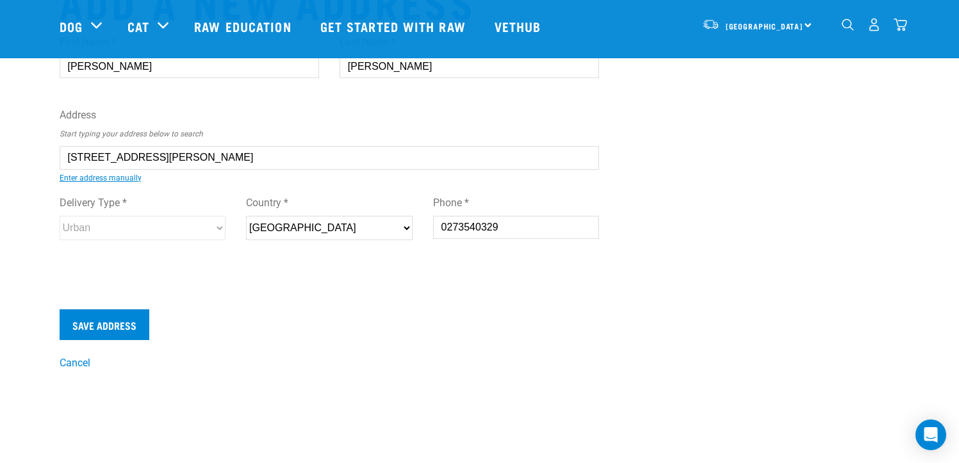
scroll to position [192, 0]
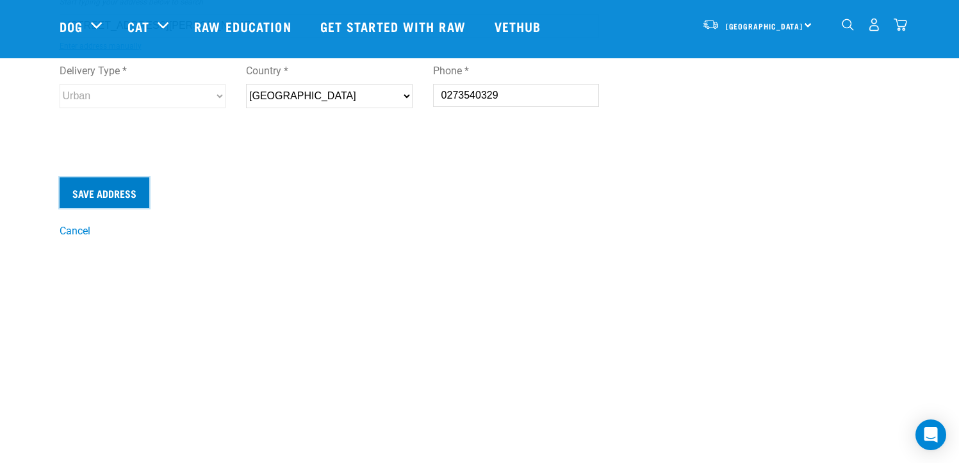
click at [103, 193] on input "Save Address" at bounding box center [105, 192] width 90 height 31
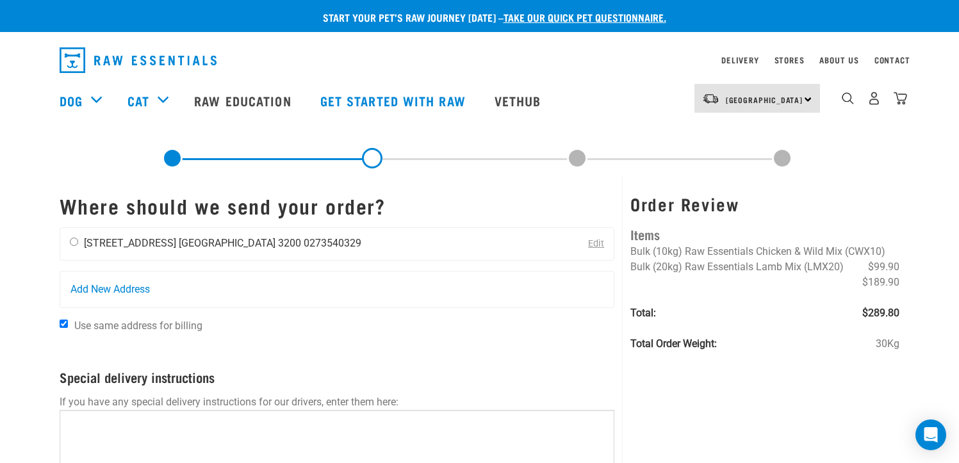
click at [76, 242] on input "radio" at bounding box center [74, 242] width 8 height 8
radio input "true"
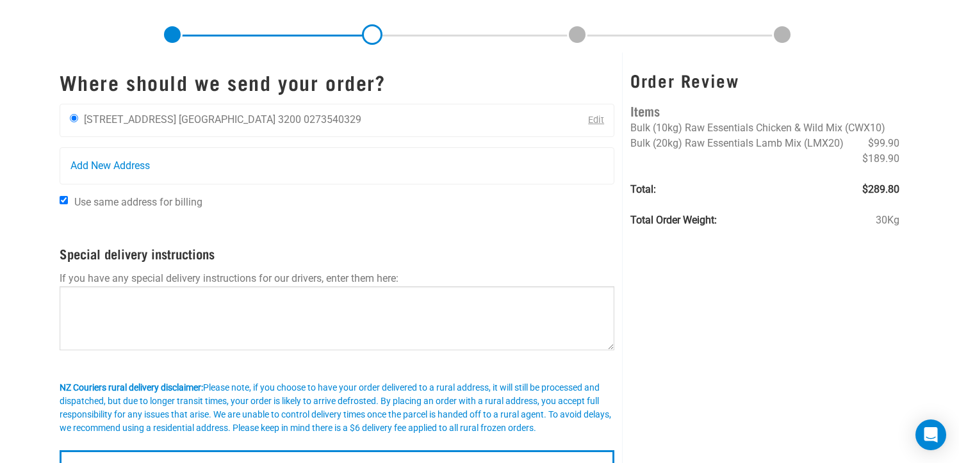
scroll to position [128, 0]
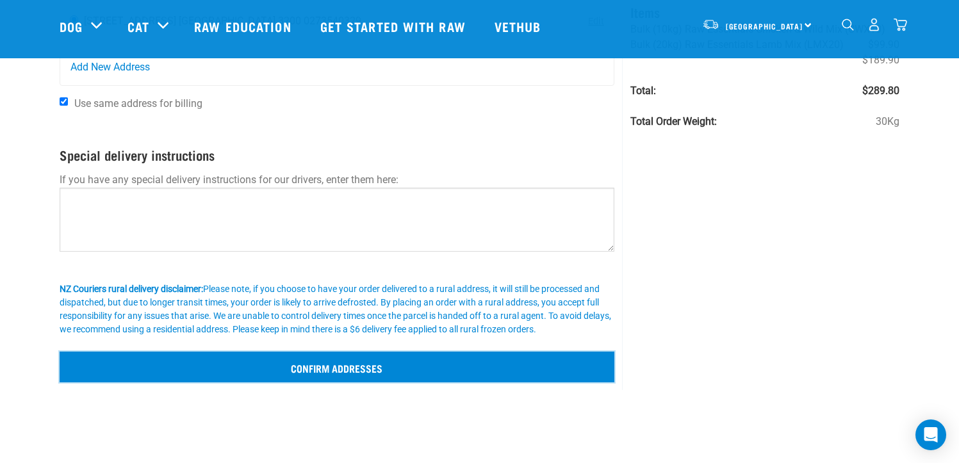
click at [267, 364] on input "Confirm addresses" at bounding box center [337, 367] width 555 height 31
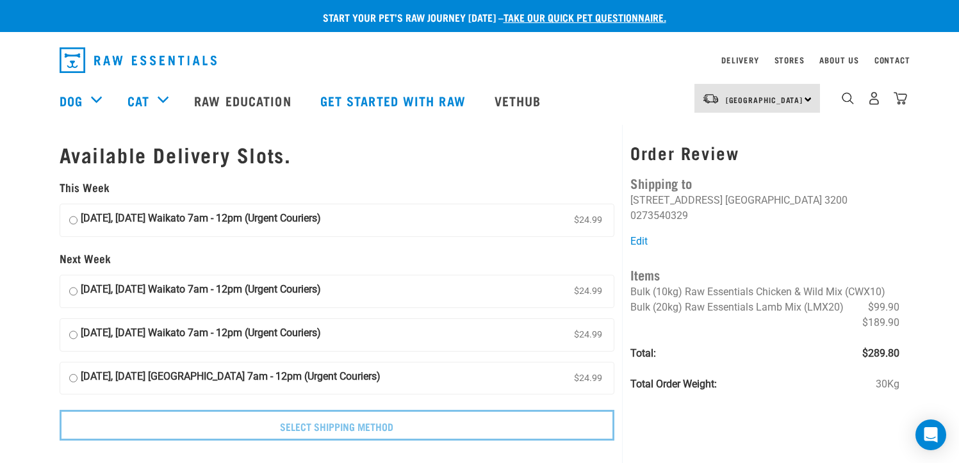
click at [72, 222] on input "10 October, Friday Waikato 7am - 12pm (Urgent Couriers) $24.99" at bounding box center [73, 220] width 8 height 19
radio input "true"
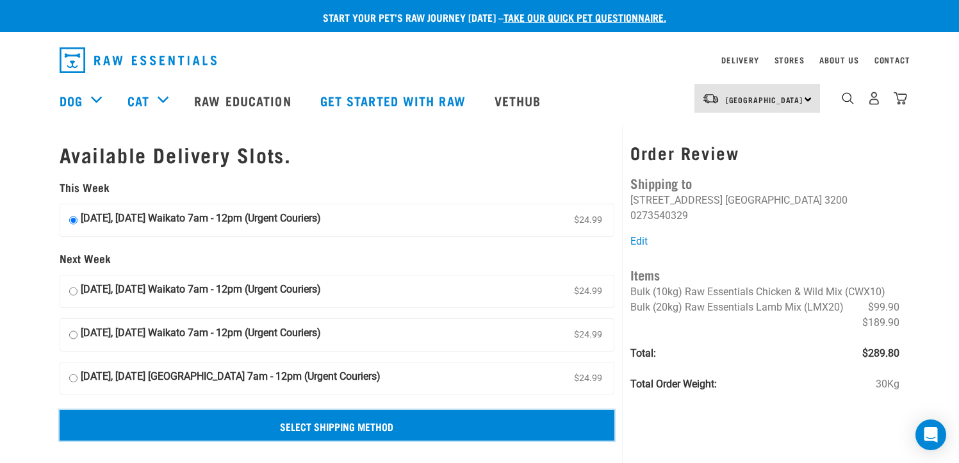
click at [311, 424] on input "Select Shipping Method" at bounding box center [337, 425] width 555 height 31
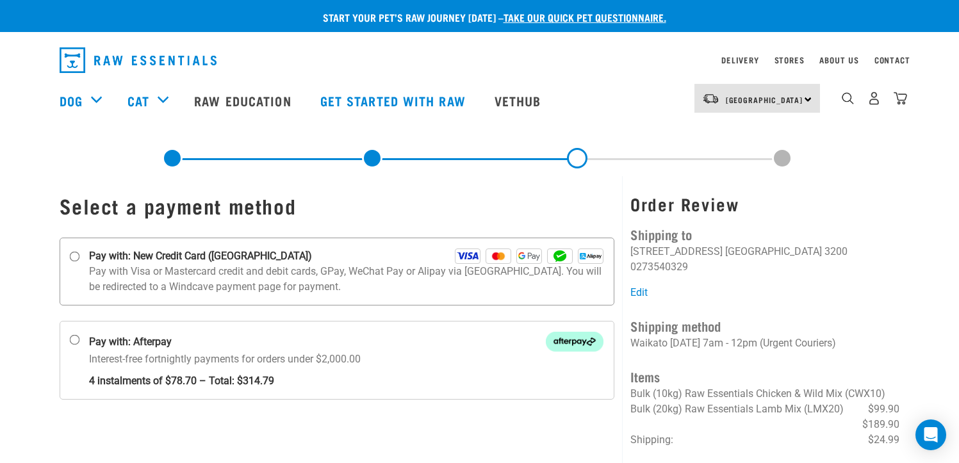
click at [76, 256] on input "Pay with: New Credit Card ([GEOGRAPHIC_DATA])" at bounding box center [74, 257] width 10 height 10
radio input "true"
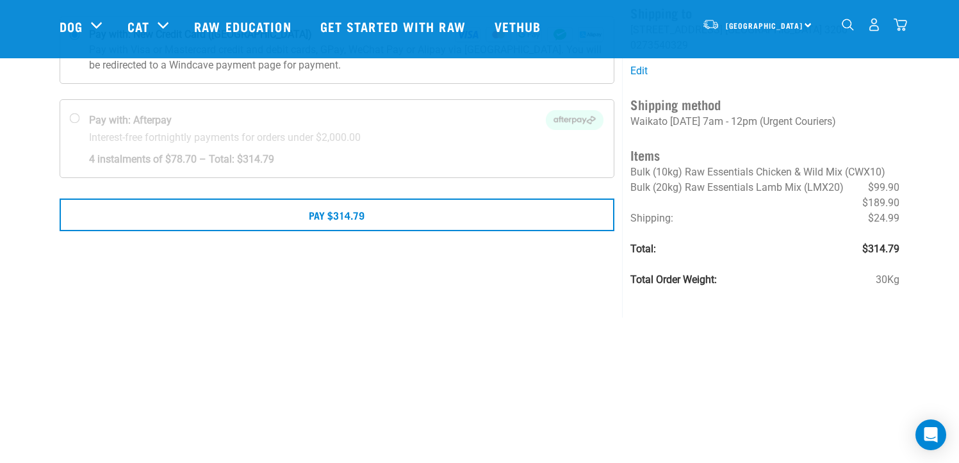
scroll to position [128, 0]
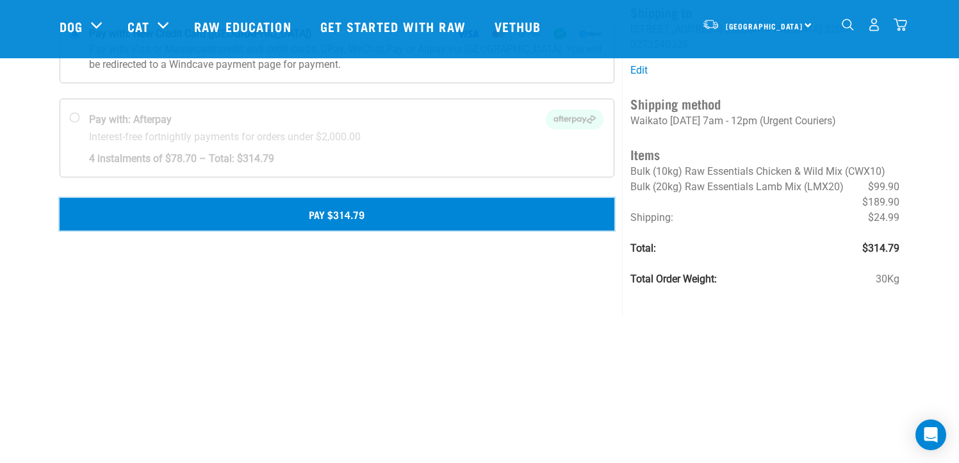
click at [290, 224] on button "Pay $314.79" at bounding box center [337, 214] width 555 height 32
